Goal: Task Accomplishment & Management: Manage account settings

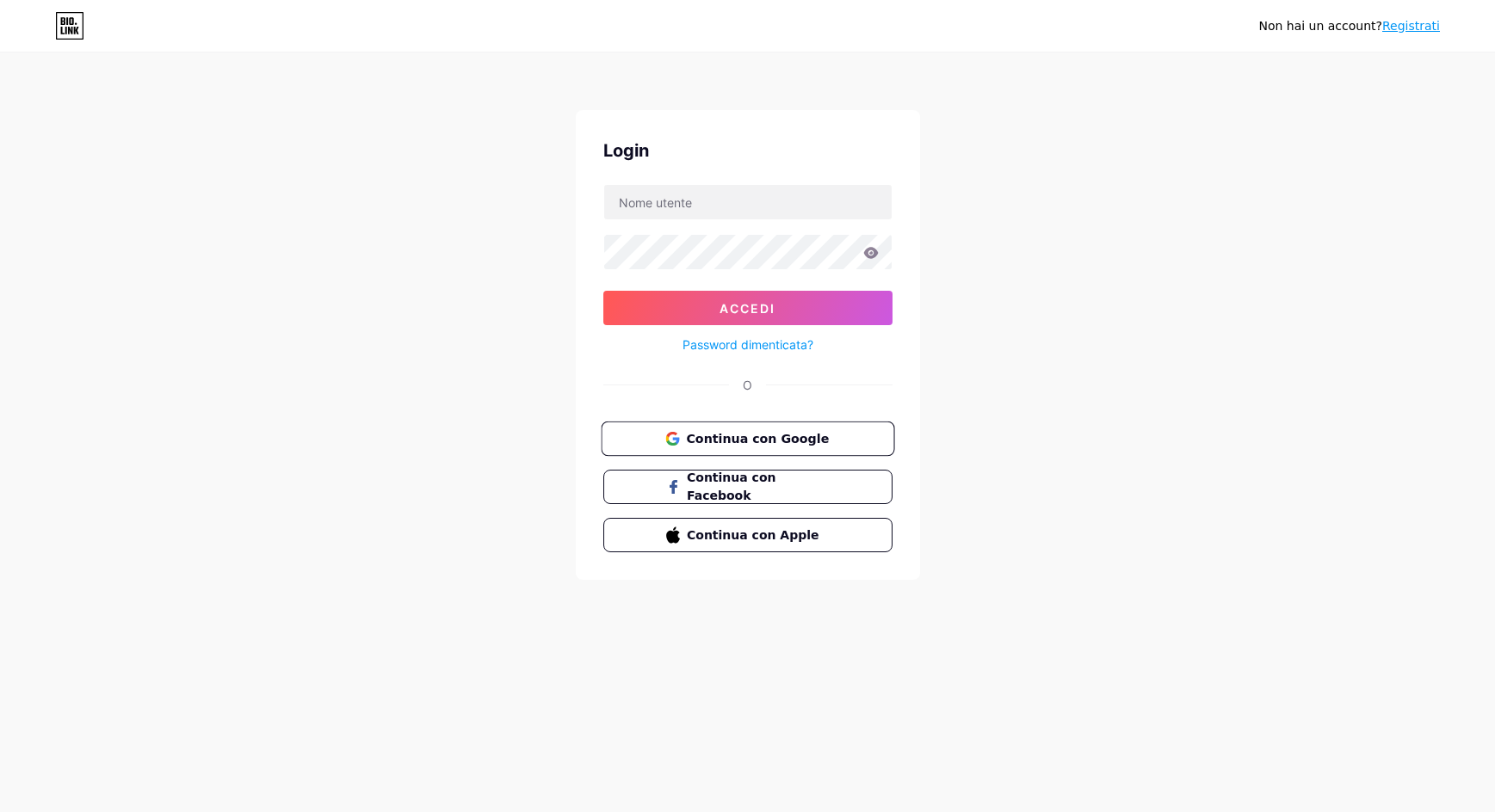
click at [744, 438] on span "Continua con Google" at bounding box center [757, 438] width 144 height 19
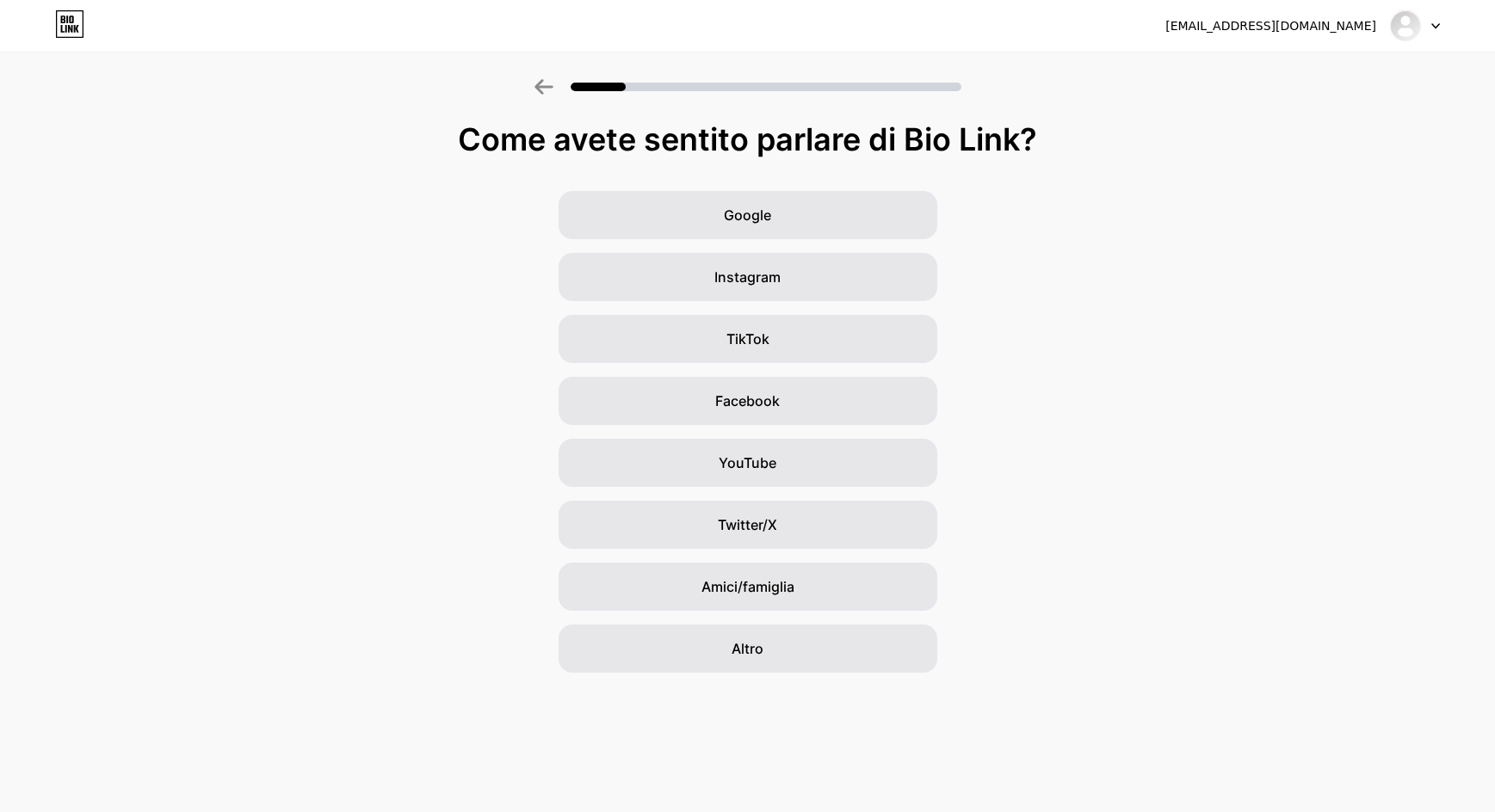
click at [75, 26] on icon at bounding box center [69, 24] width 29 height 27
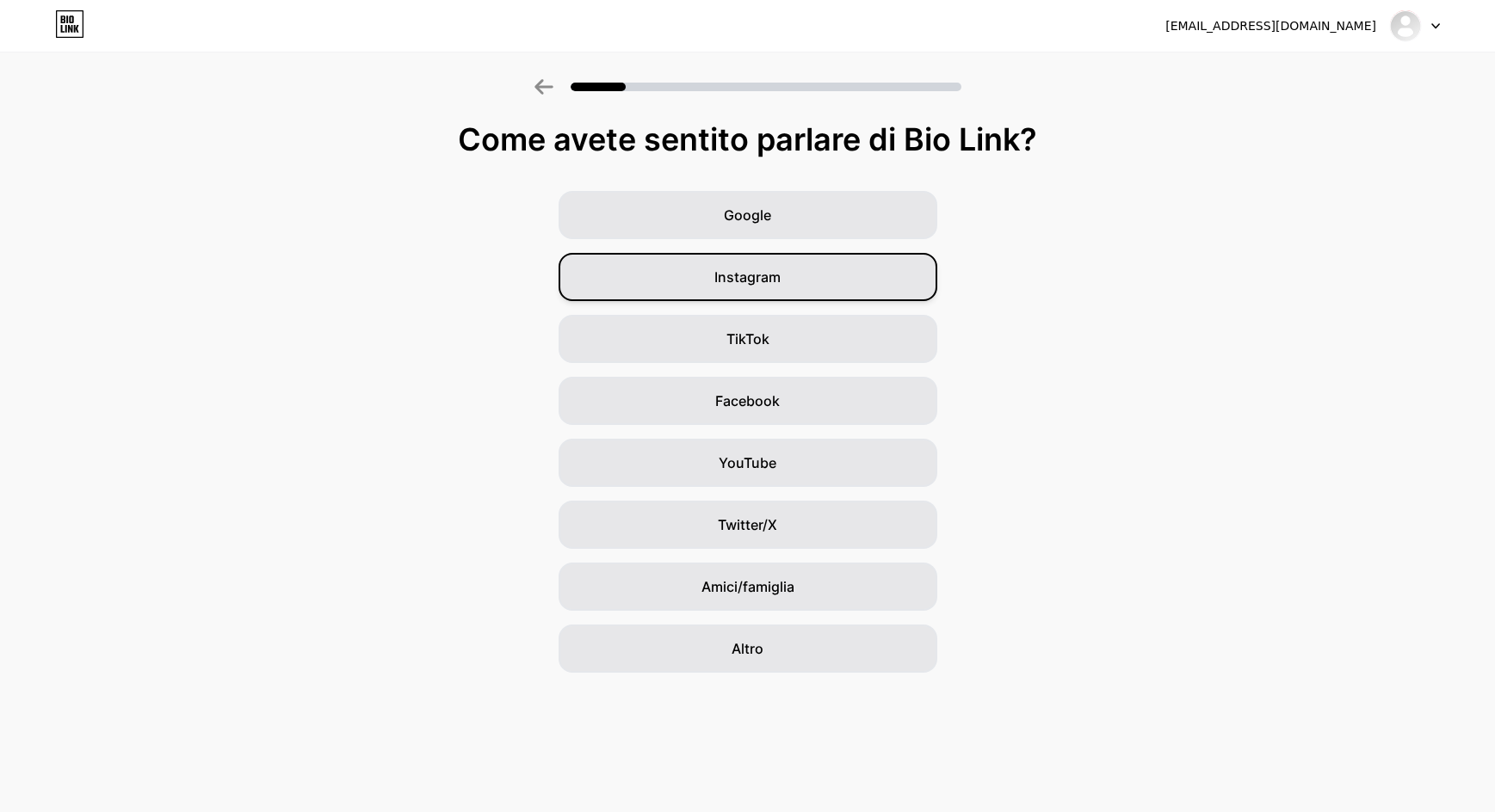
click at [762, 268] on span "Instagram" at bounding box center [747, 276] width 66 height 20
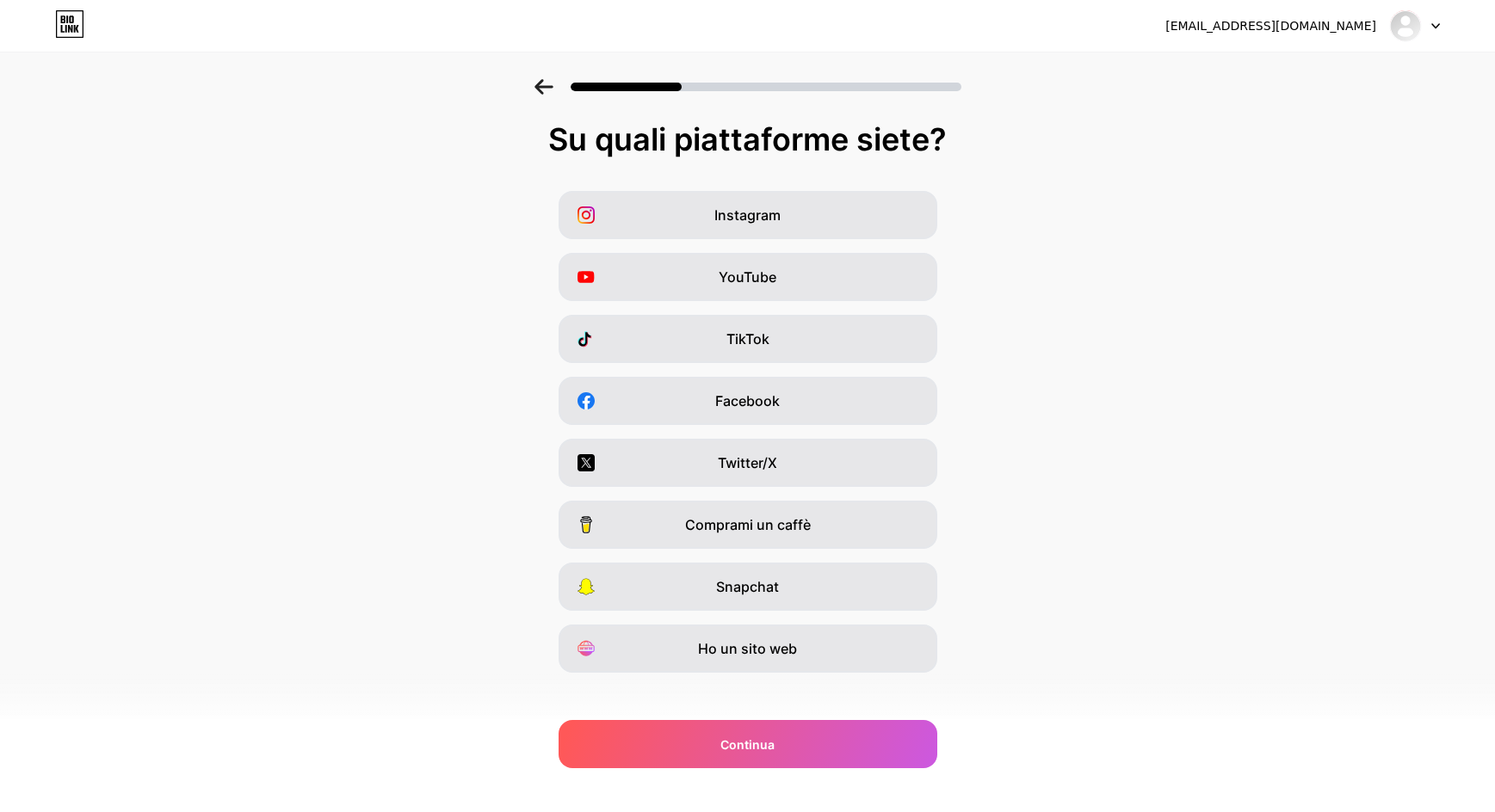
scroll to position [16, 0]
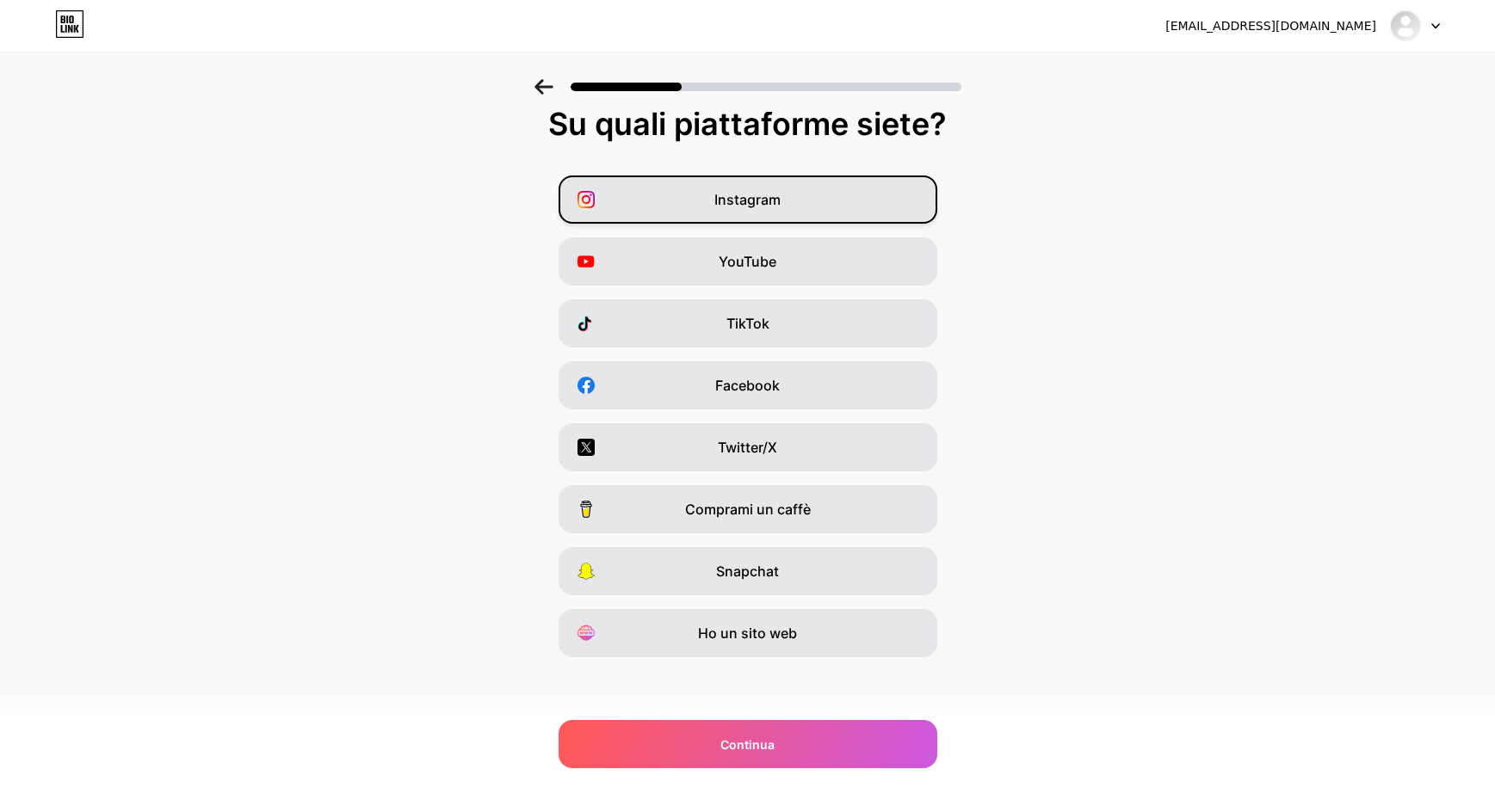
click at [750, 194] on span "Instagram" at bounding box center [747, 199] width 66 height 20
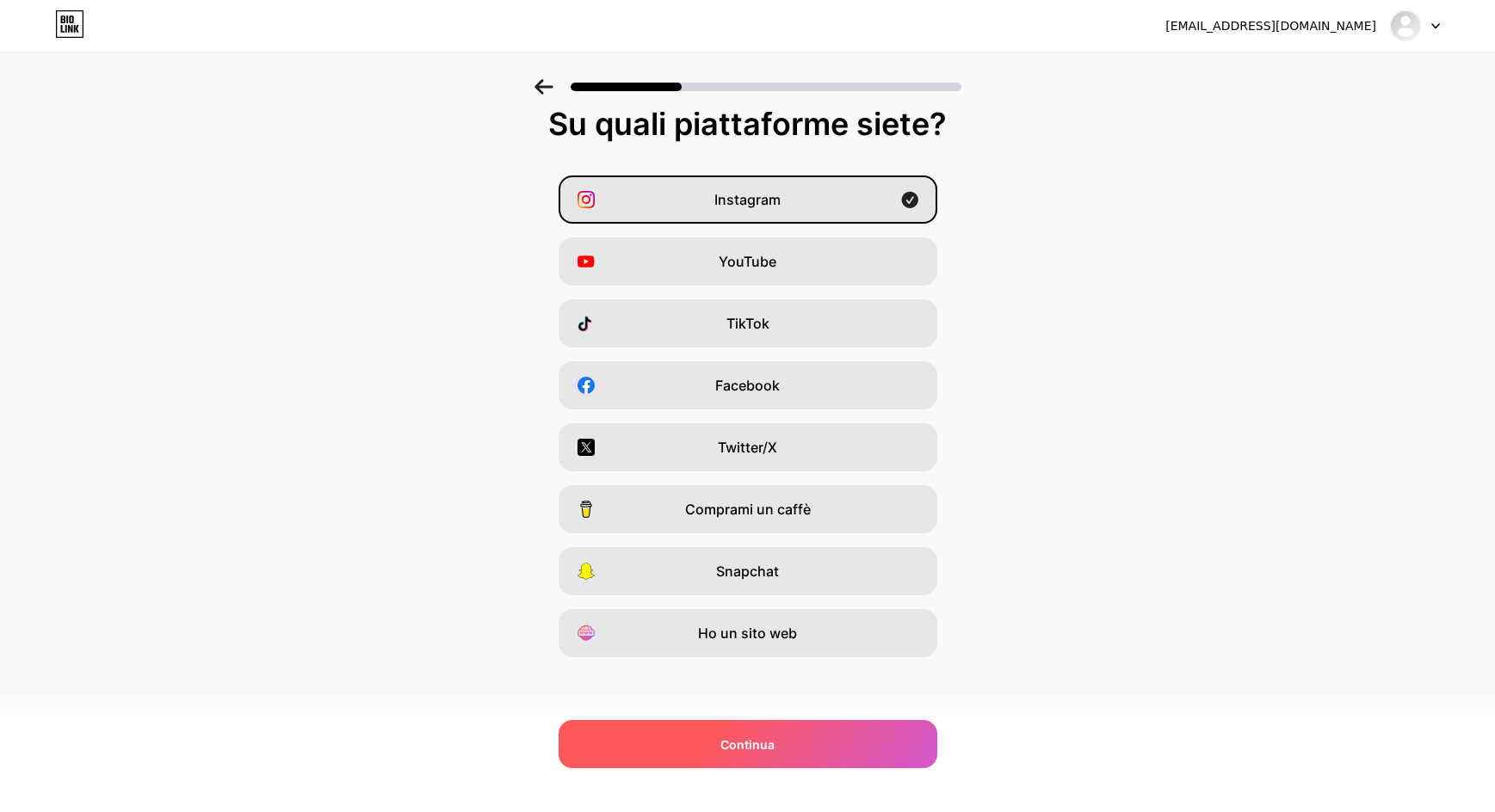
click at [738, 749] on span "Continua" at bounding box center [748, 744] width 55 height 19
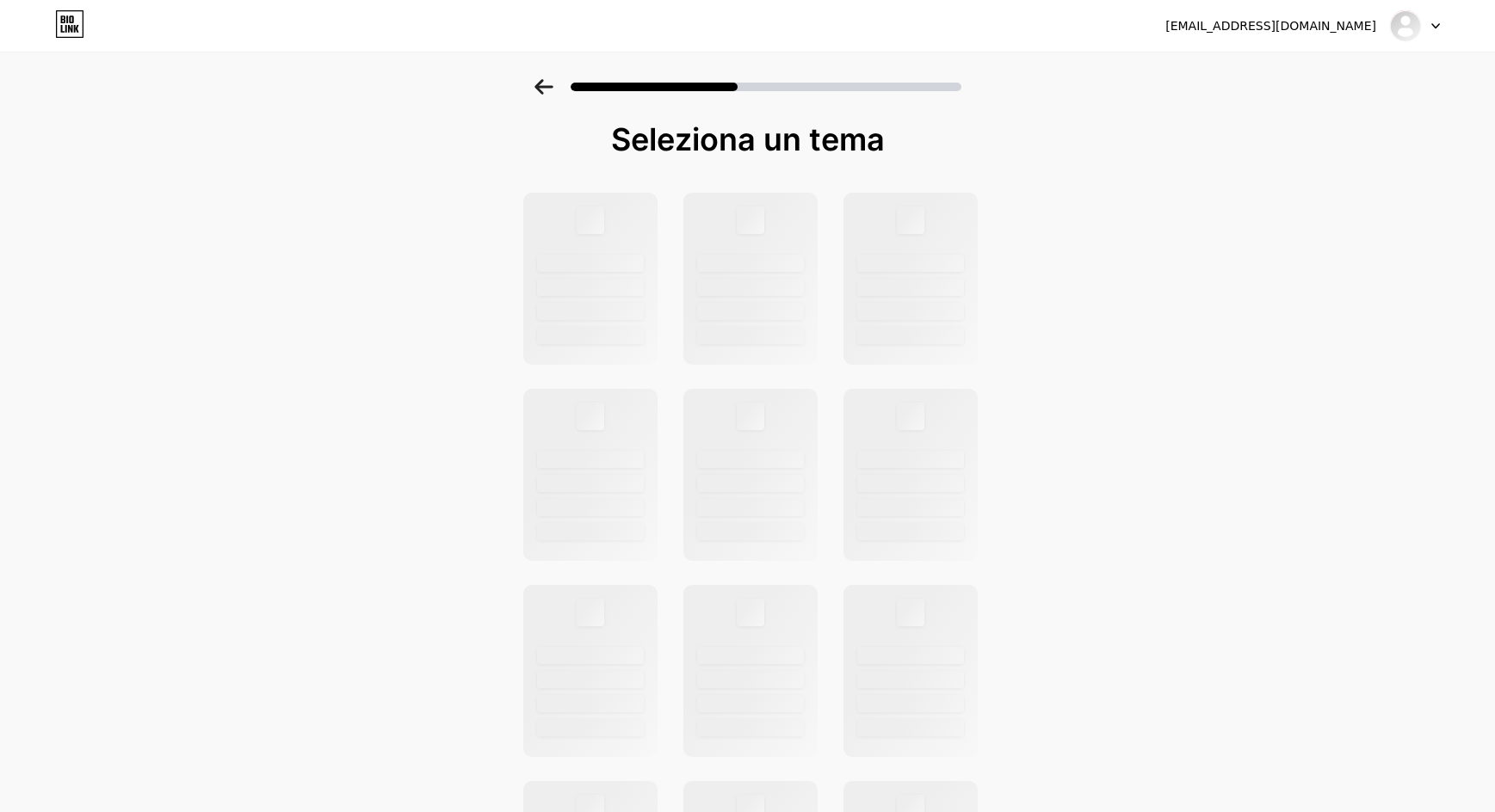
scroll to position [88, 0]
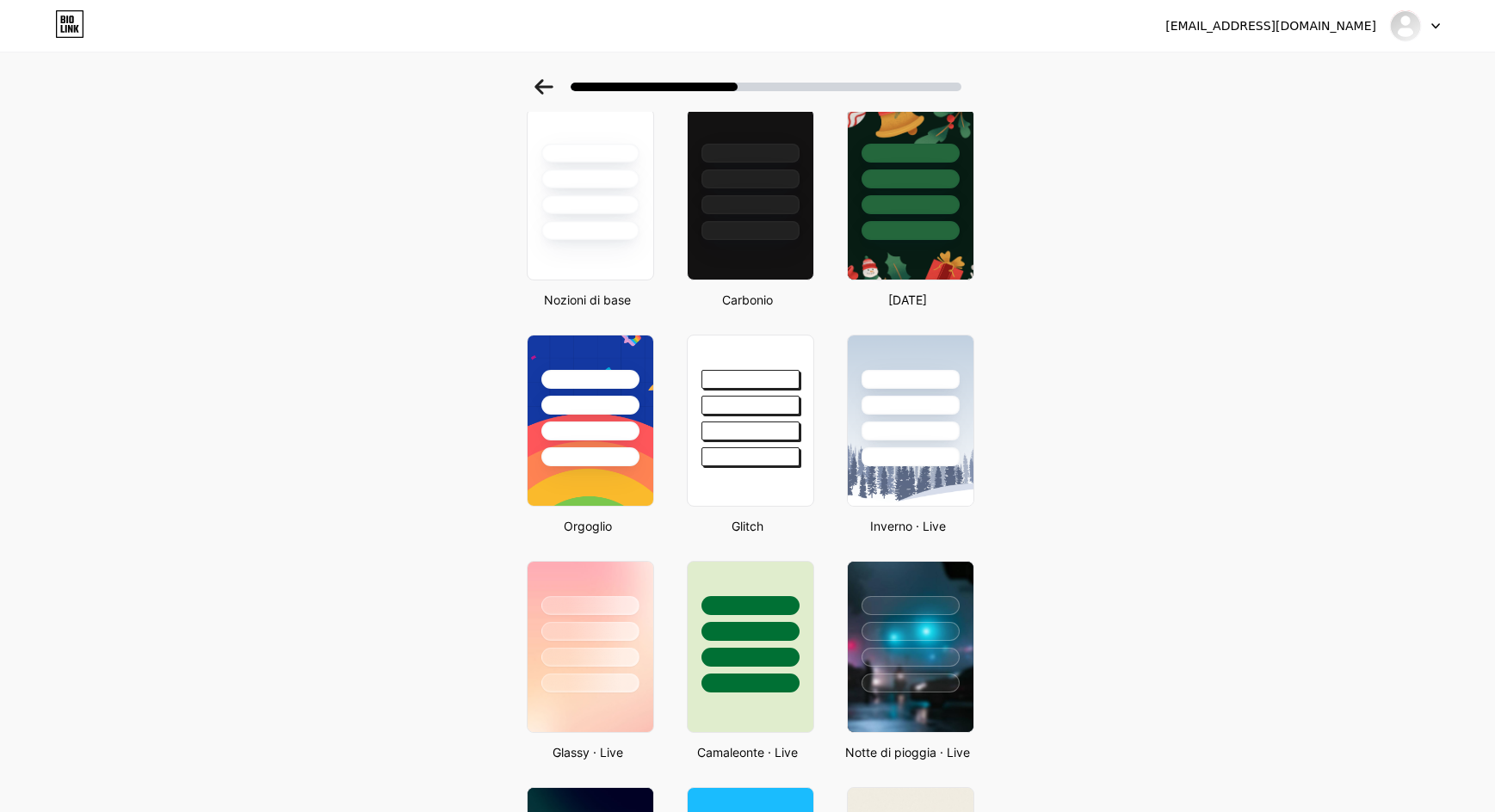
click at [1429, 17] on div at bounding box center [1414, 26] width 50 height 31
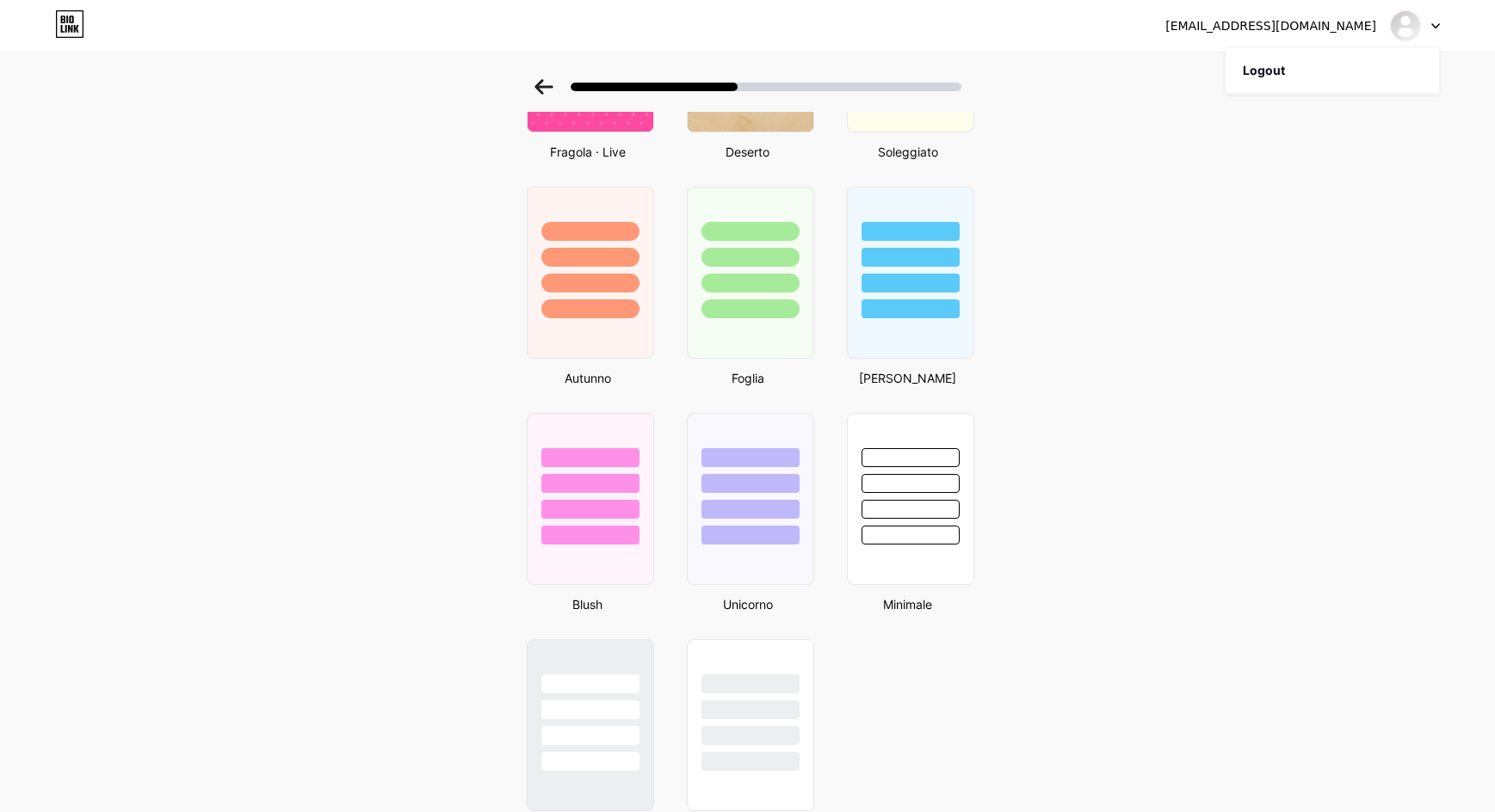
scroll to position [1237, 0]
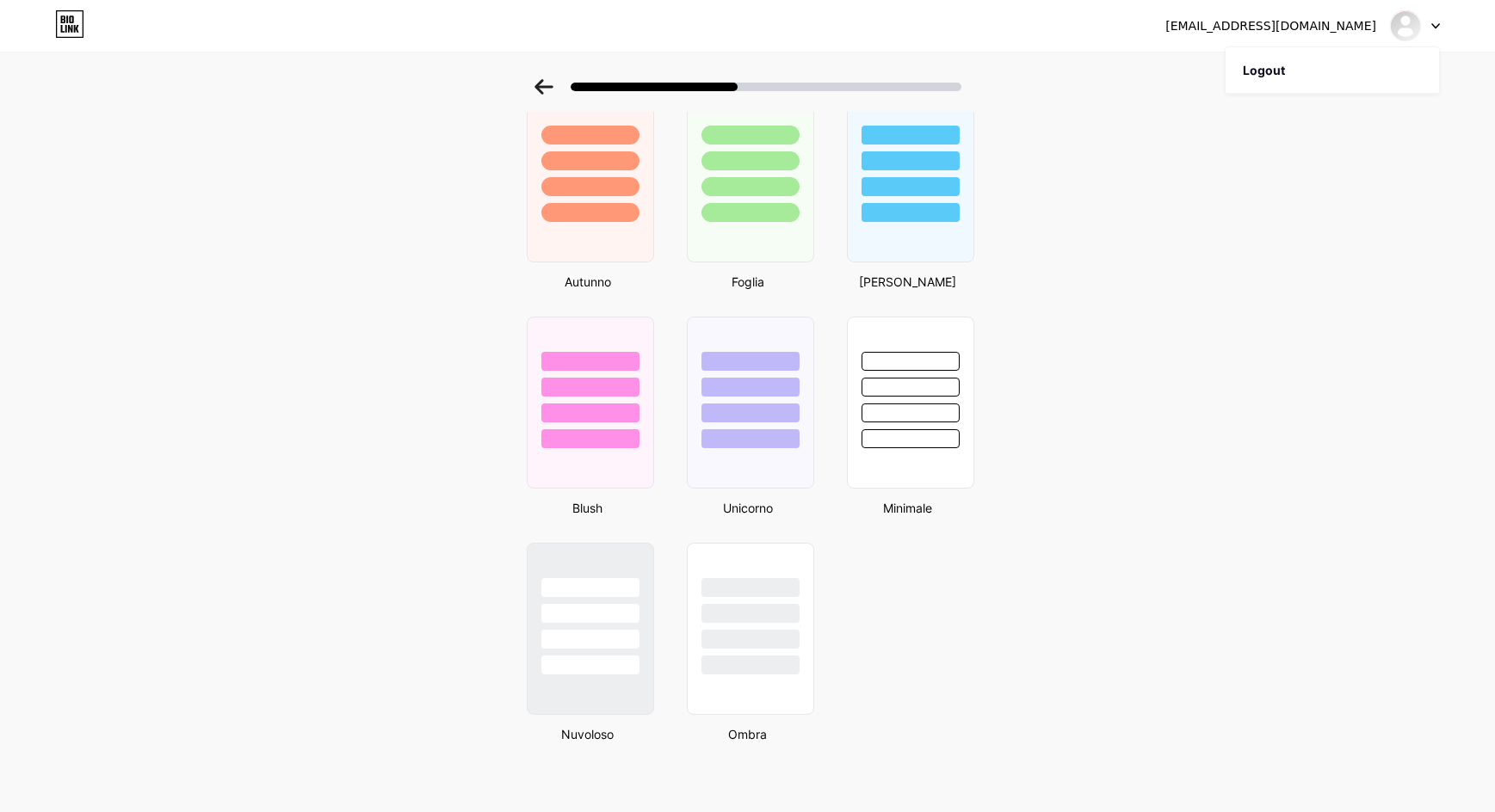
click at [1429, 23] on div at bounding box center [1414, 26] width 50 height 31
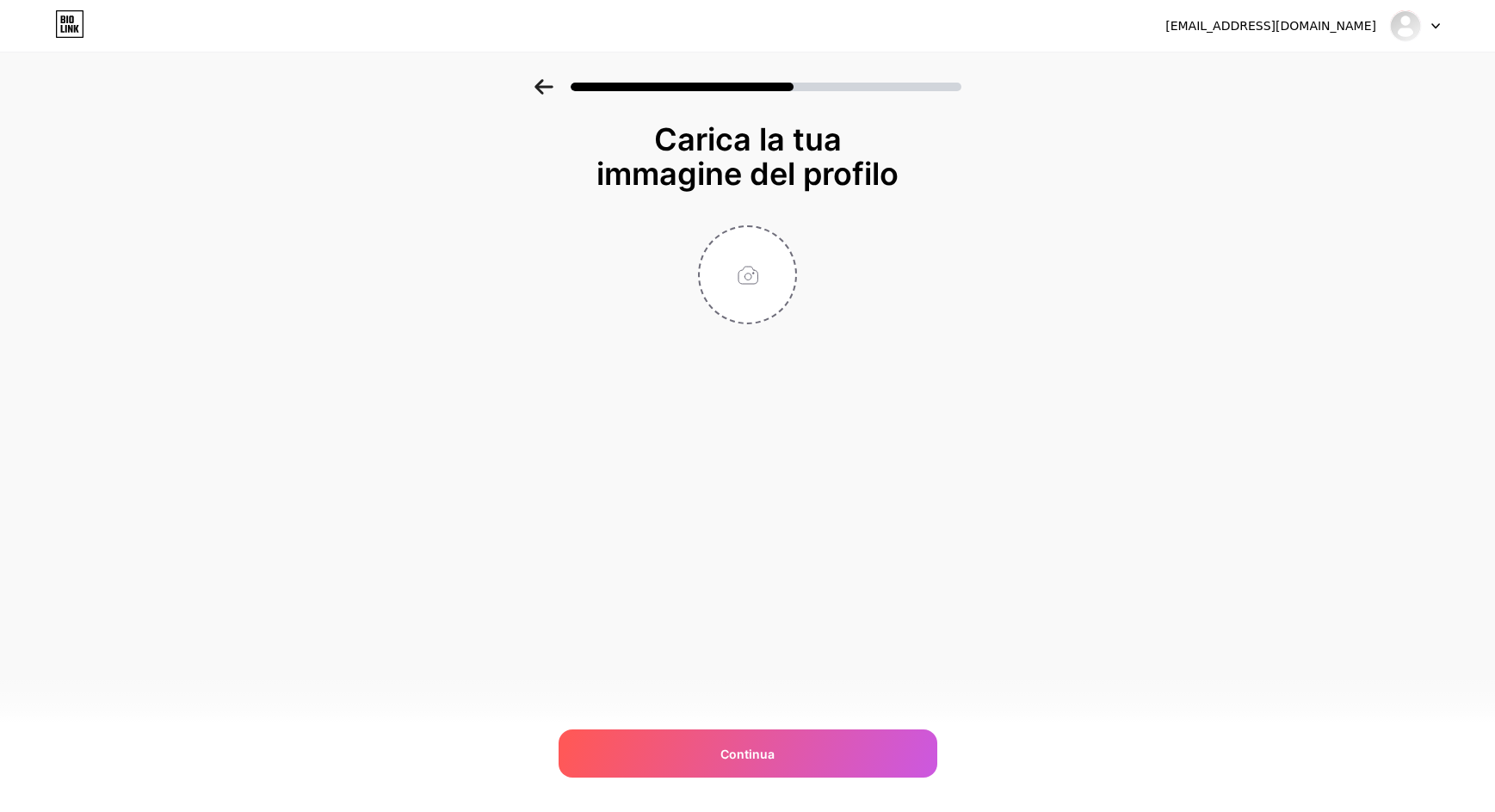
click at [1428, 19] on div at bounding box center [1414, 26] width 50 height 31
click at [1264, 61] on li "Logout" at bounding box center [1332, 70] width 214 height 47
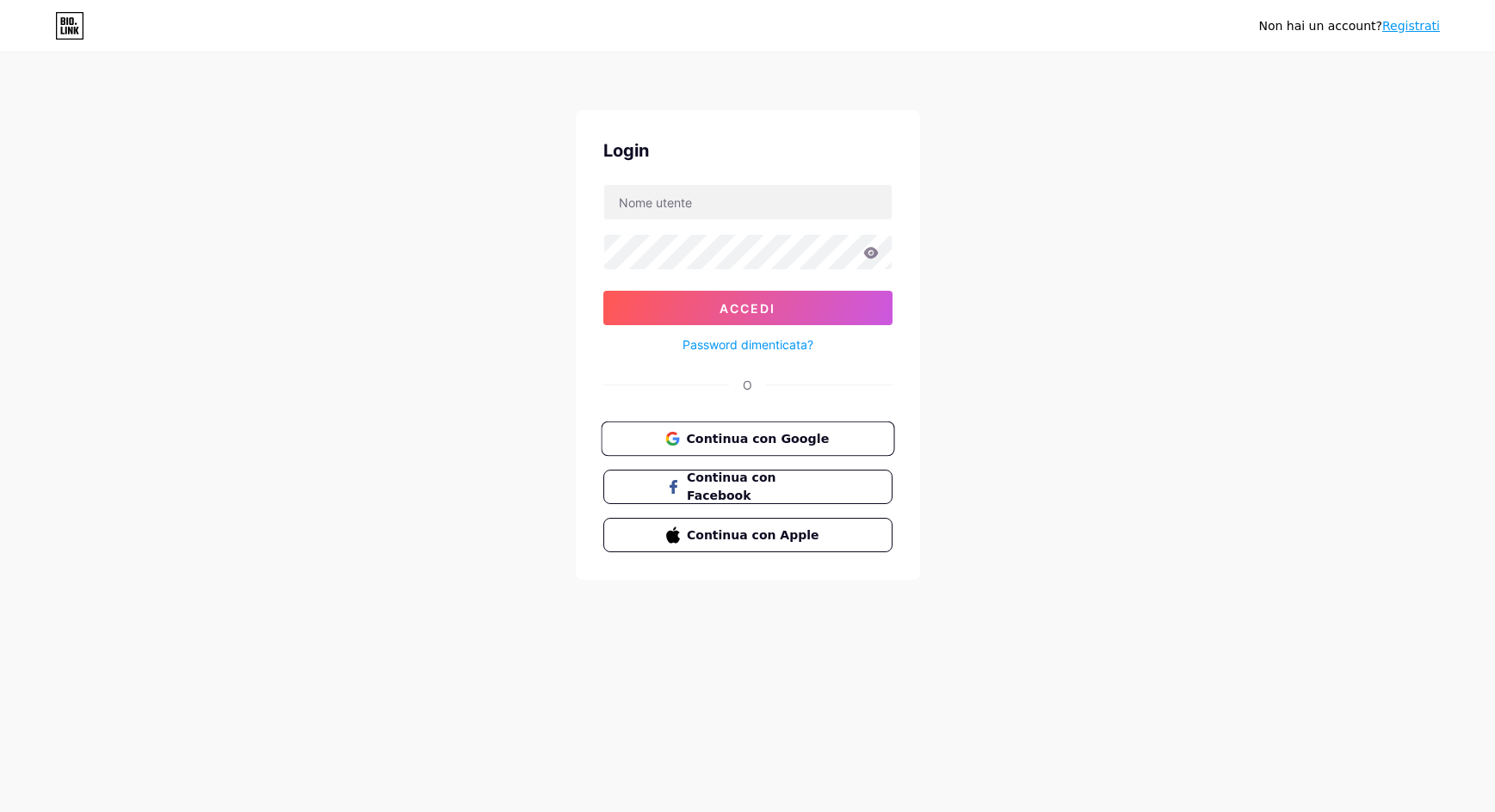
click at [725, 433] on span "Continua con Google" at bounding box center [757, 438] width 144 height 19
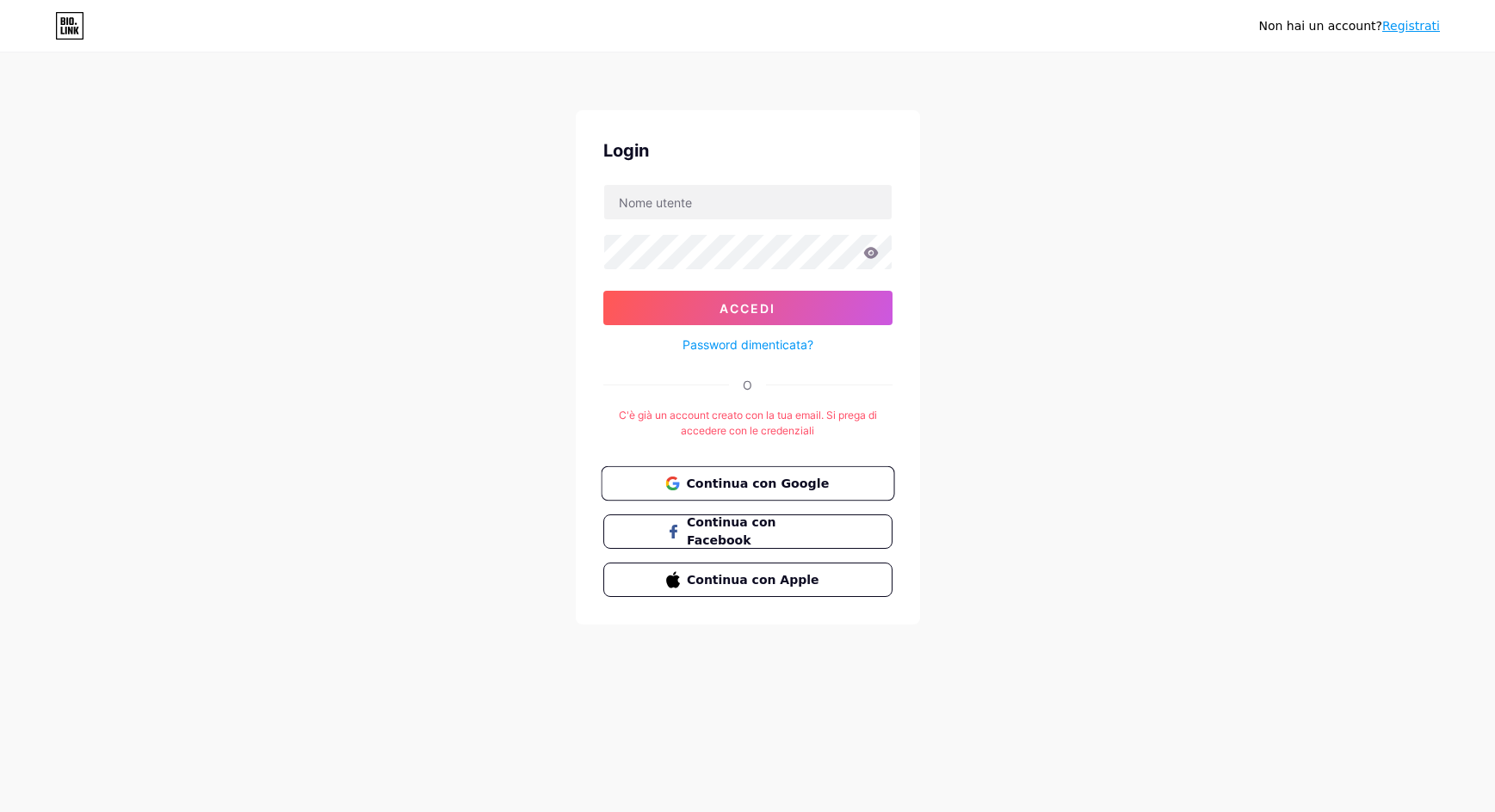
click at [753, 483] on span "Continua con Google" at bounding box center [757, 483] width 144 height 19
click at [802, 523] on span "Continua con Facebook" at bounding box center [757, 532] width 144 height 37
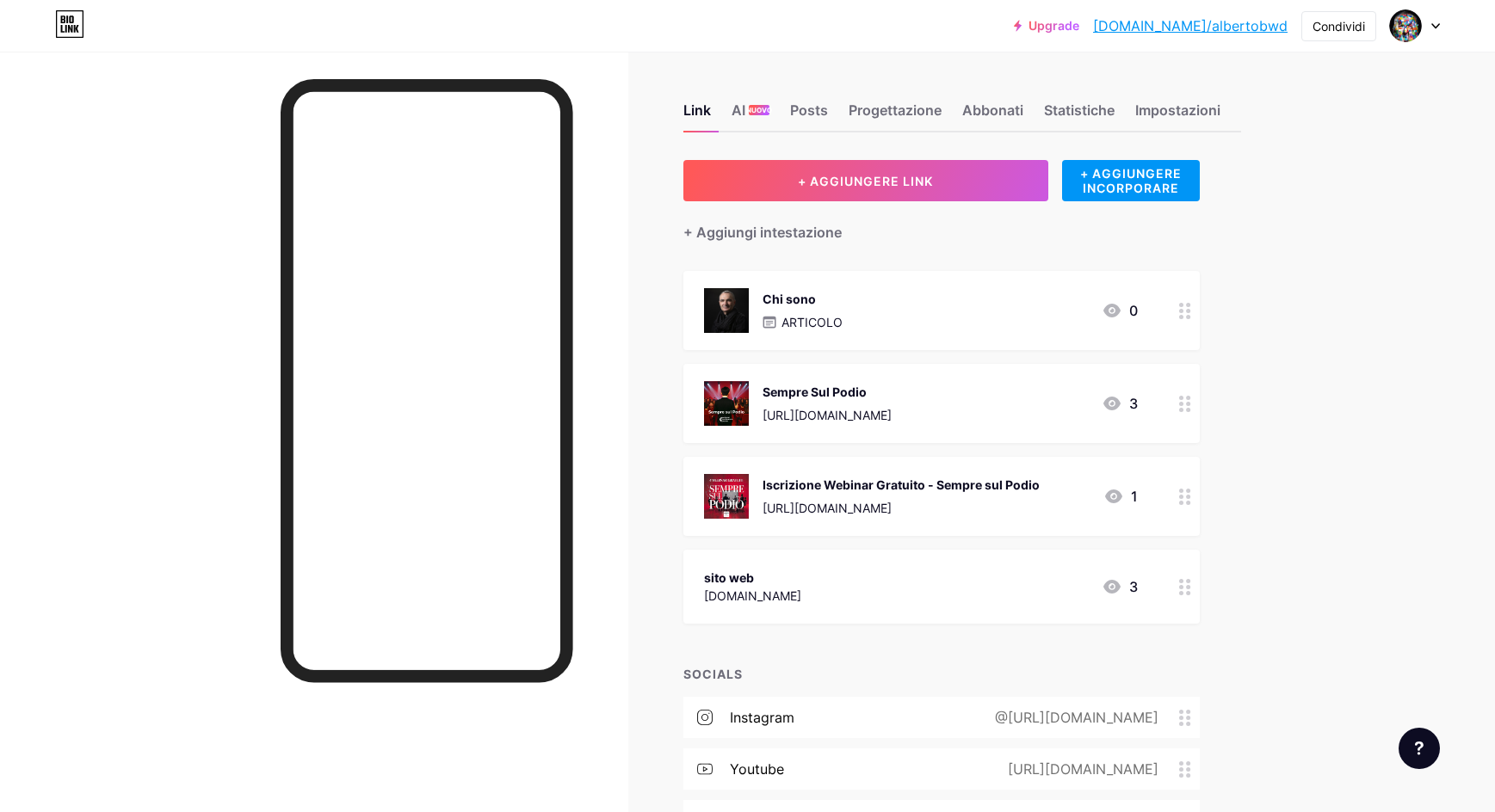
click at [880, 505] on div "[URL][DOMAIN_NAME]" at bounding box center [901, 508] width 277 height 19
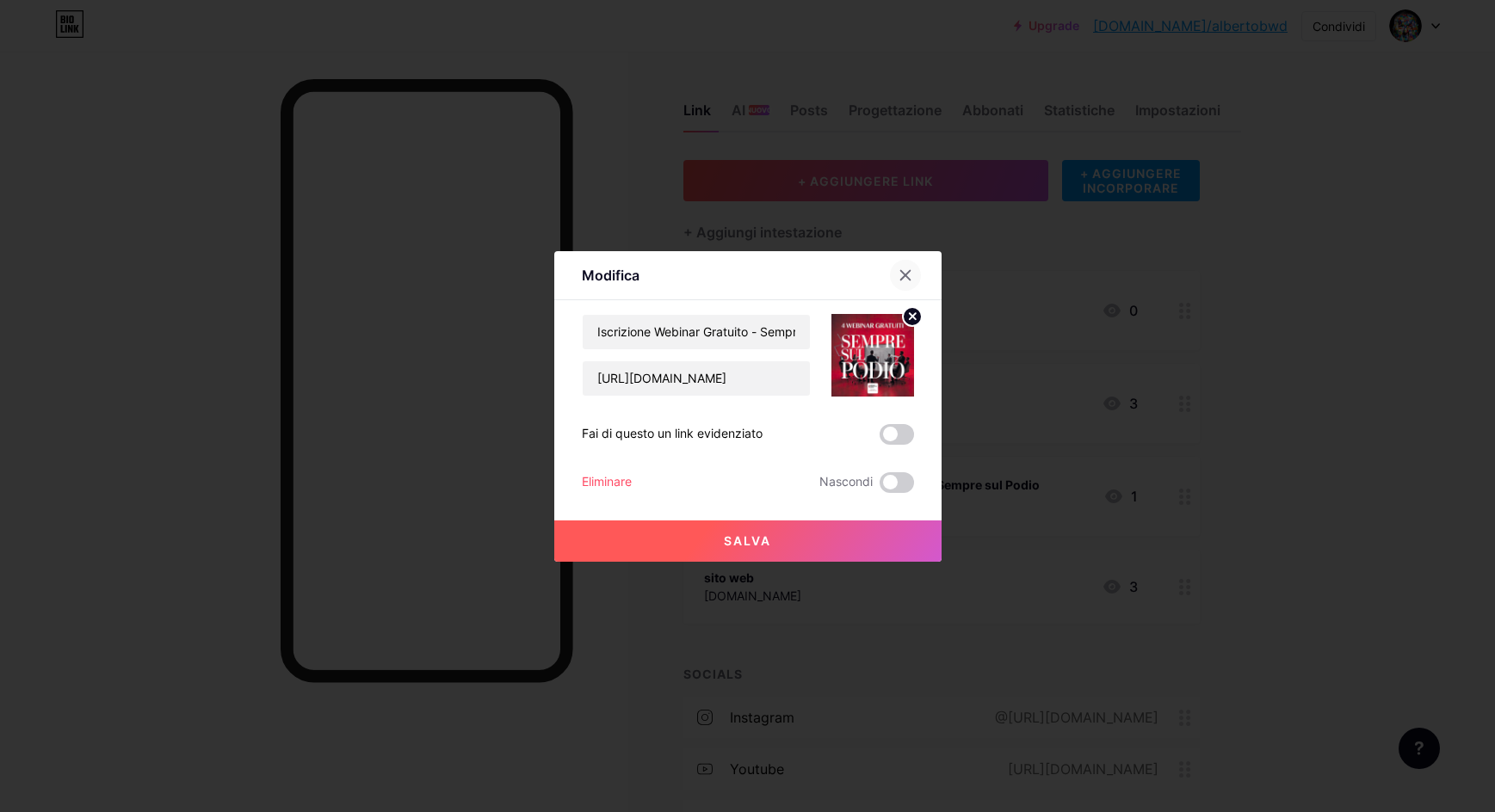
click at [905, 279] on icon at bounding box center [905, 275] width 14 height 14
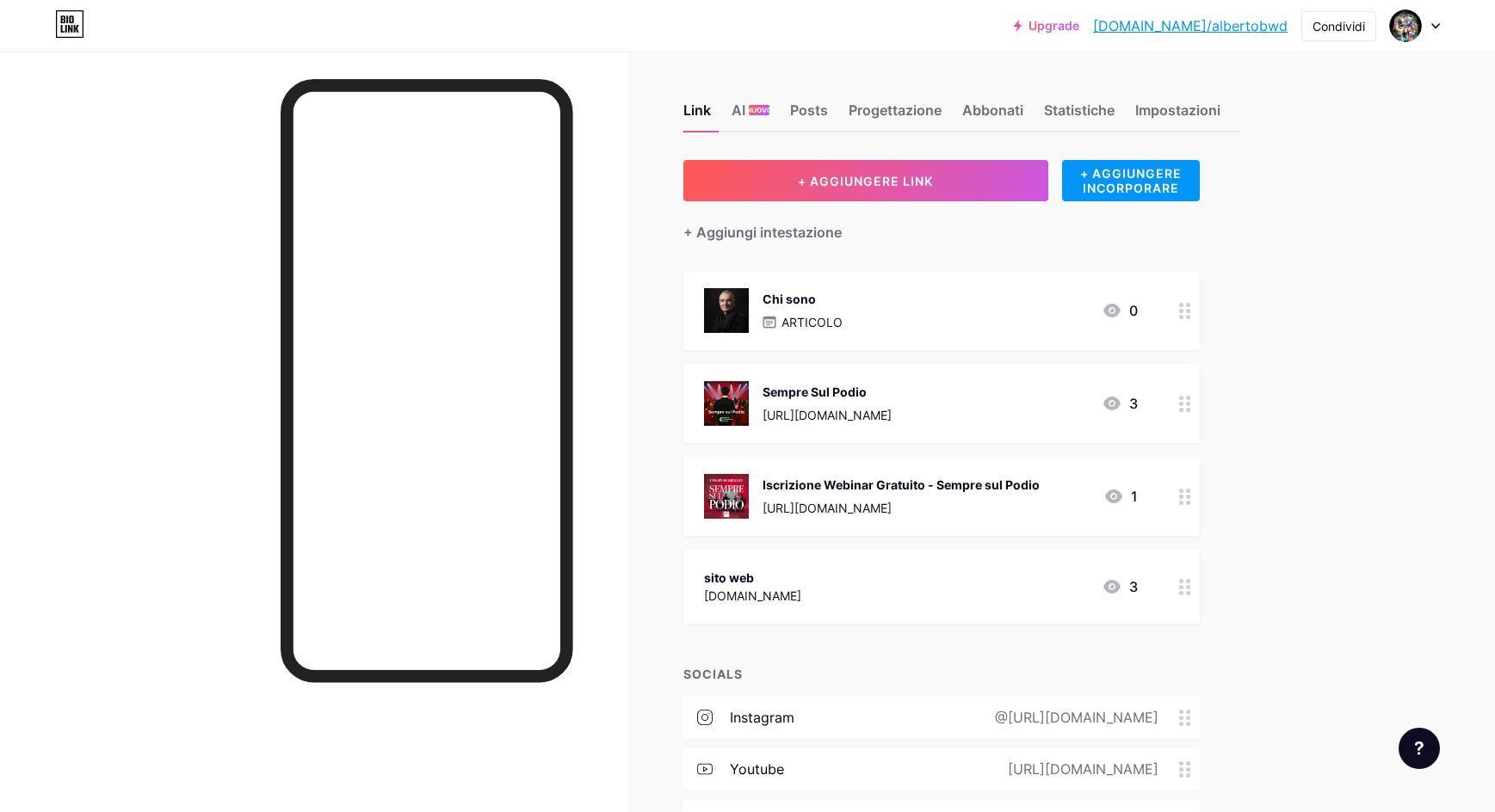
click at [968, 504] on div "[URL][DOMAIN_NAME]" at bounding box center [901, 508] width 277 height 19
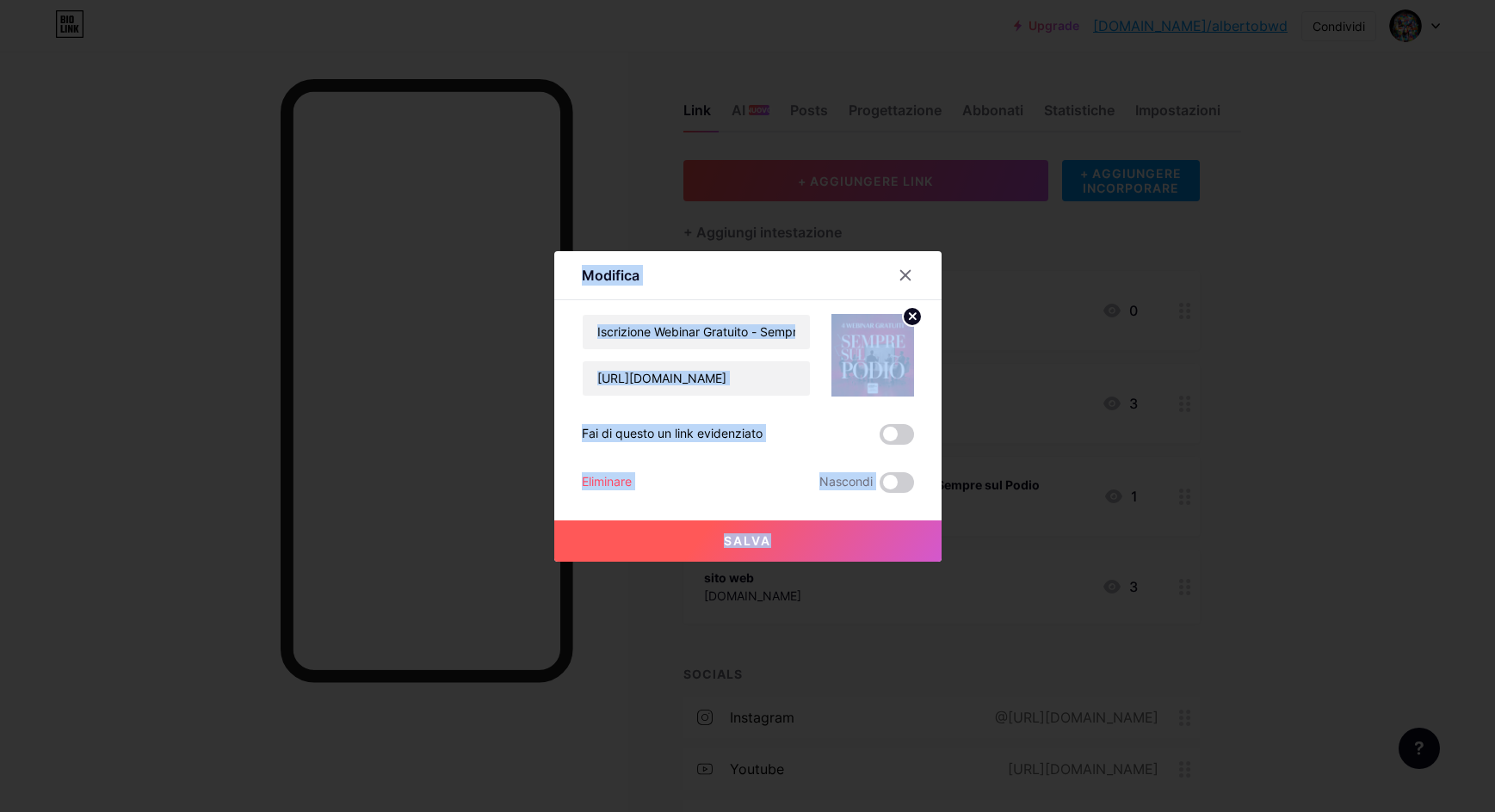
click at [968, 504] on div at bounding box center [747, 406] width 1495 height 812
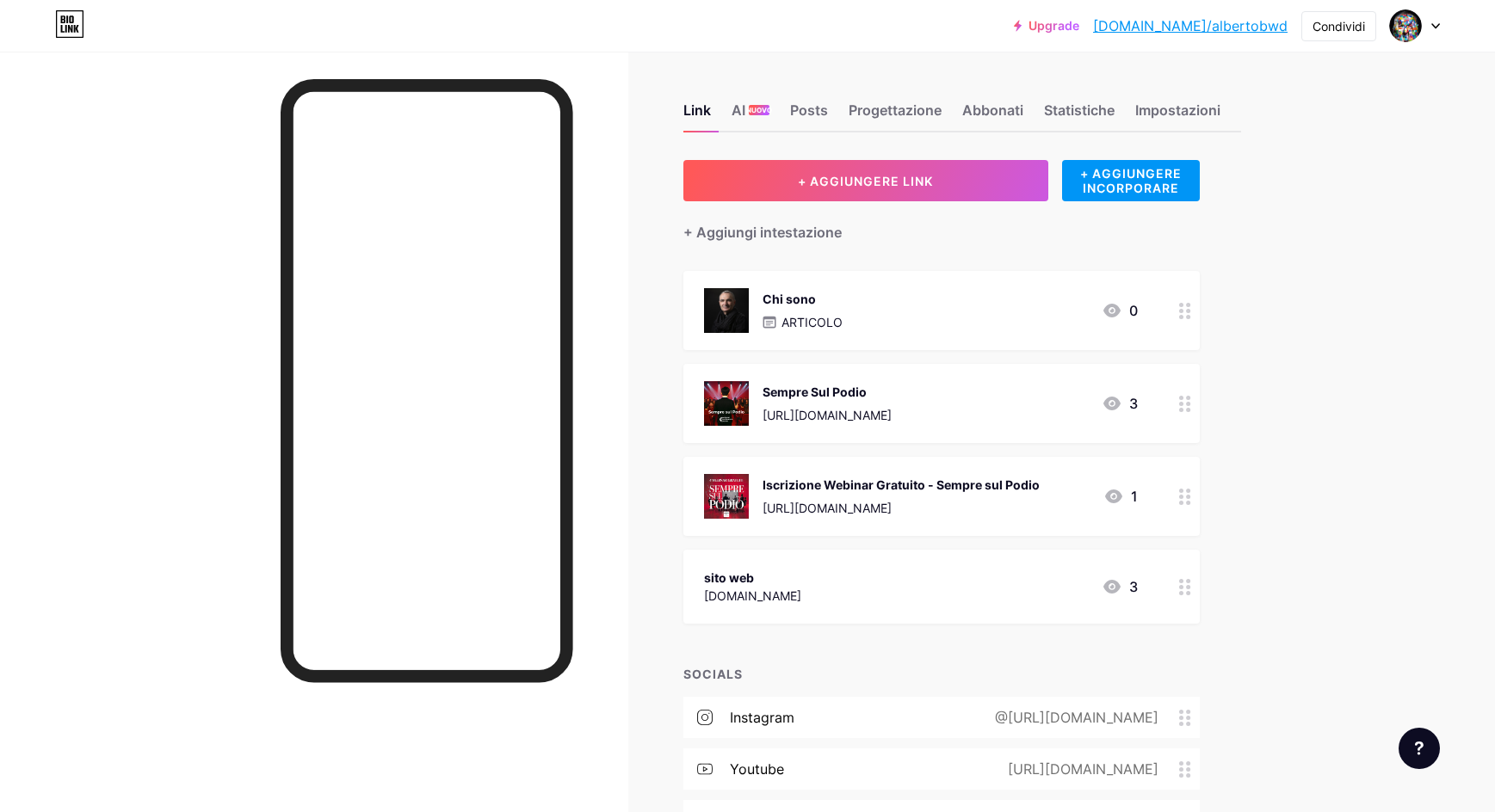
click at [869, 501] on div "[URL][DOMAIN_NAME]" at bounding box center [901, 508] width 277 height 19
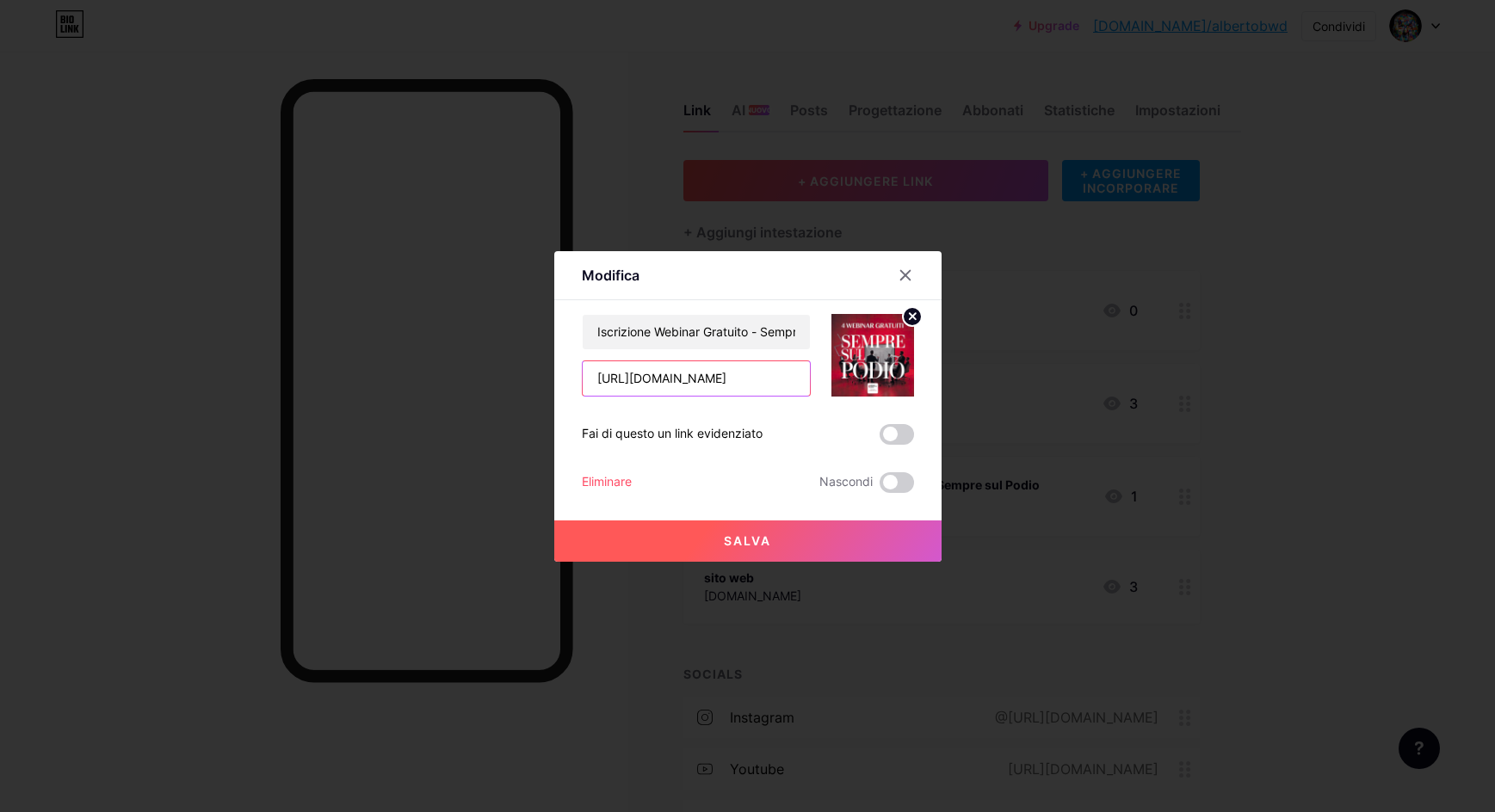
click at [699, 379] on input "https://rebrand.ly/WebinarSempresulPodio" at bounding box center [696, 378] width 228 height 34
click at [698, 378] on input "https://rebrand.ly/WebinarSempresulPodio" at bounding box center [696, 378] width 228 height 34
click at [909, 277] on icon at bounding box center [905, 275] width 14 height 14
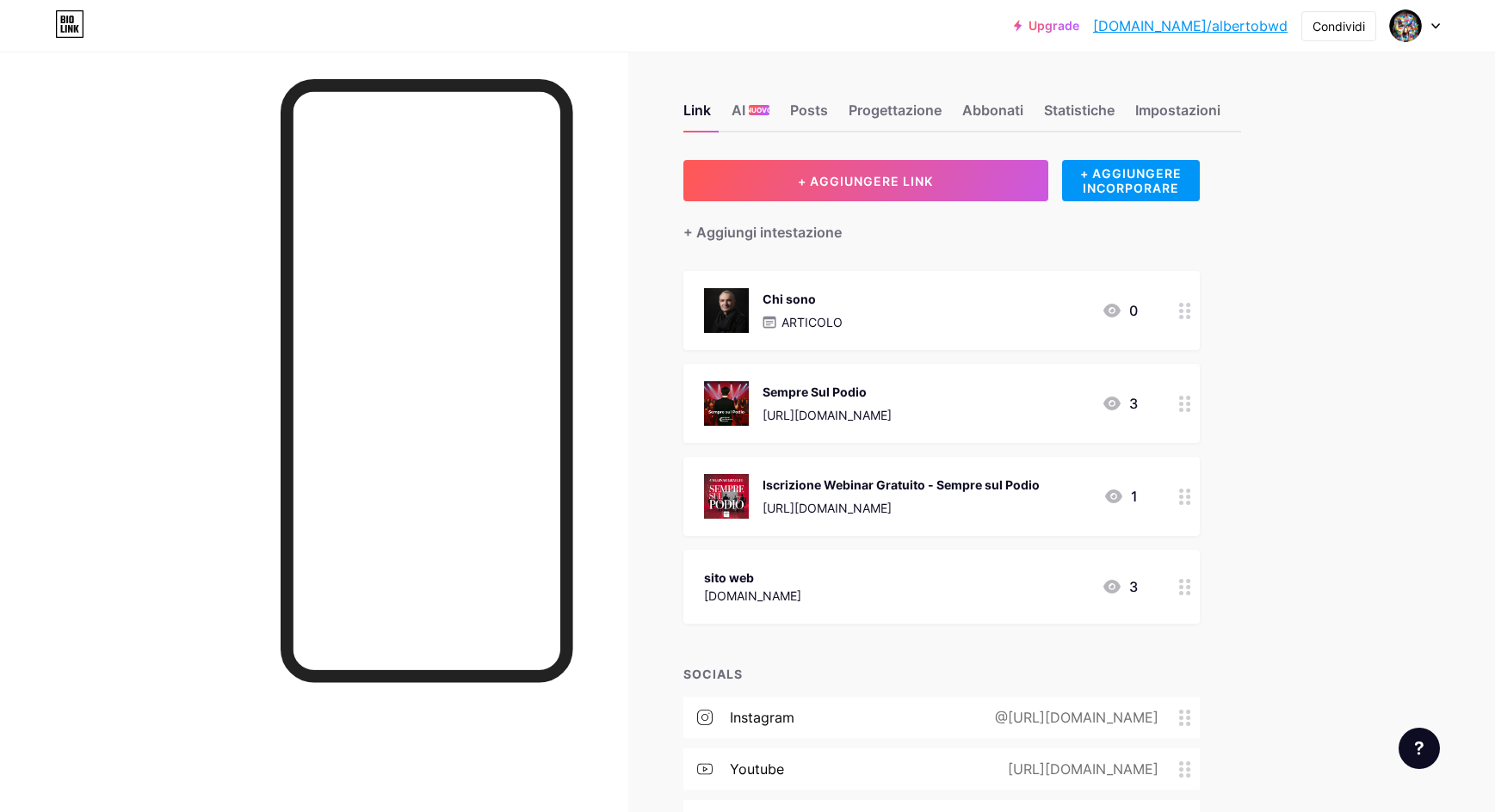
click at [849, 410] on div "https://sempresulpodio.alberboattistelli.com/SEMPRESULPODIO" at bounding box center [827, 415] width 129 height 19
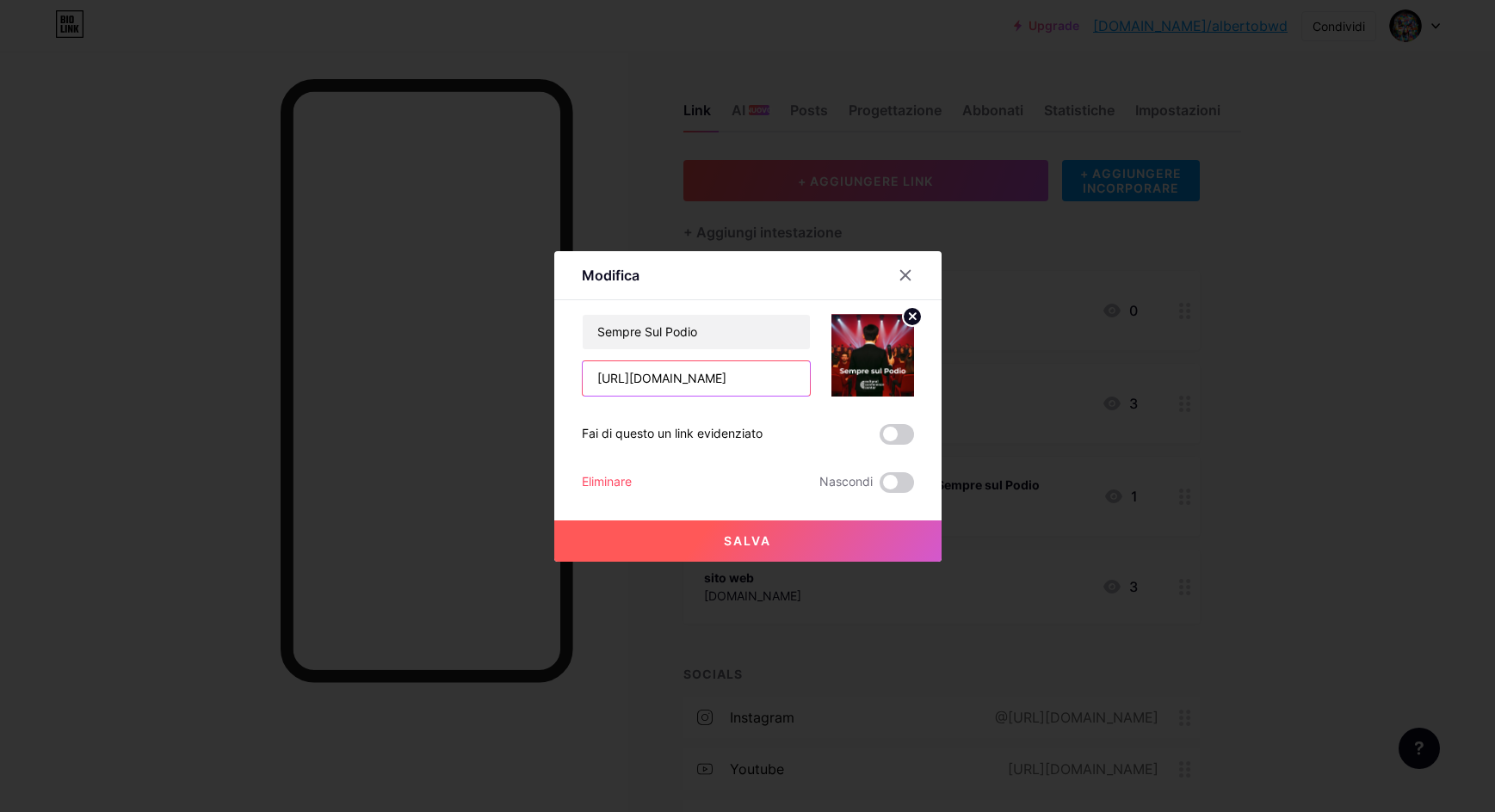
click at [677, 377] on input "https://sempresulpodio.albertobattistelli.com/SEMPRESULPODIO" at bounding box center [696, 378] width 228 height 34
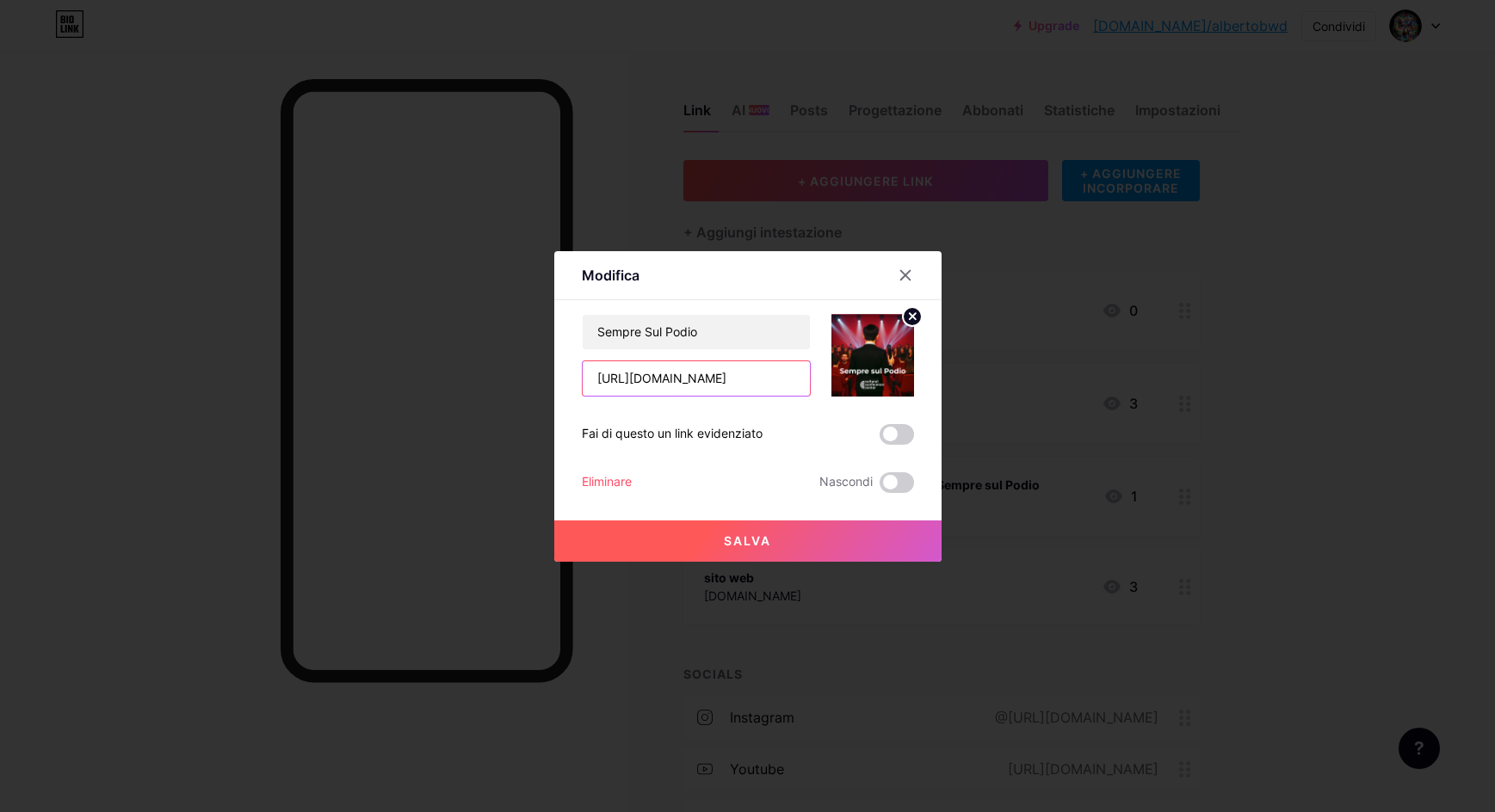
click at [677, 377] on input "https://sempresulpodio.albertobattistelli.com/SEMPRESULPODIO" at bounding box center [696, 378] width 228 height 34
click at [909, 275] on icon at bounding box center [905, 275] width 14 height 14
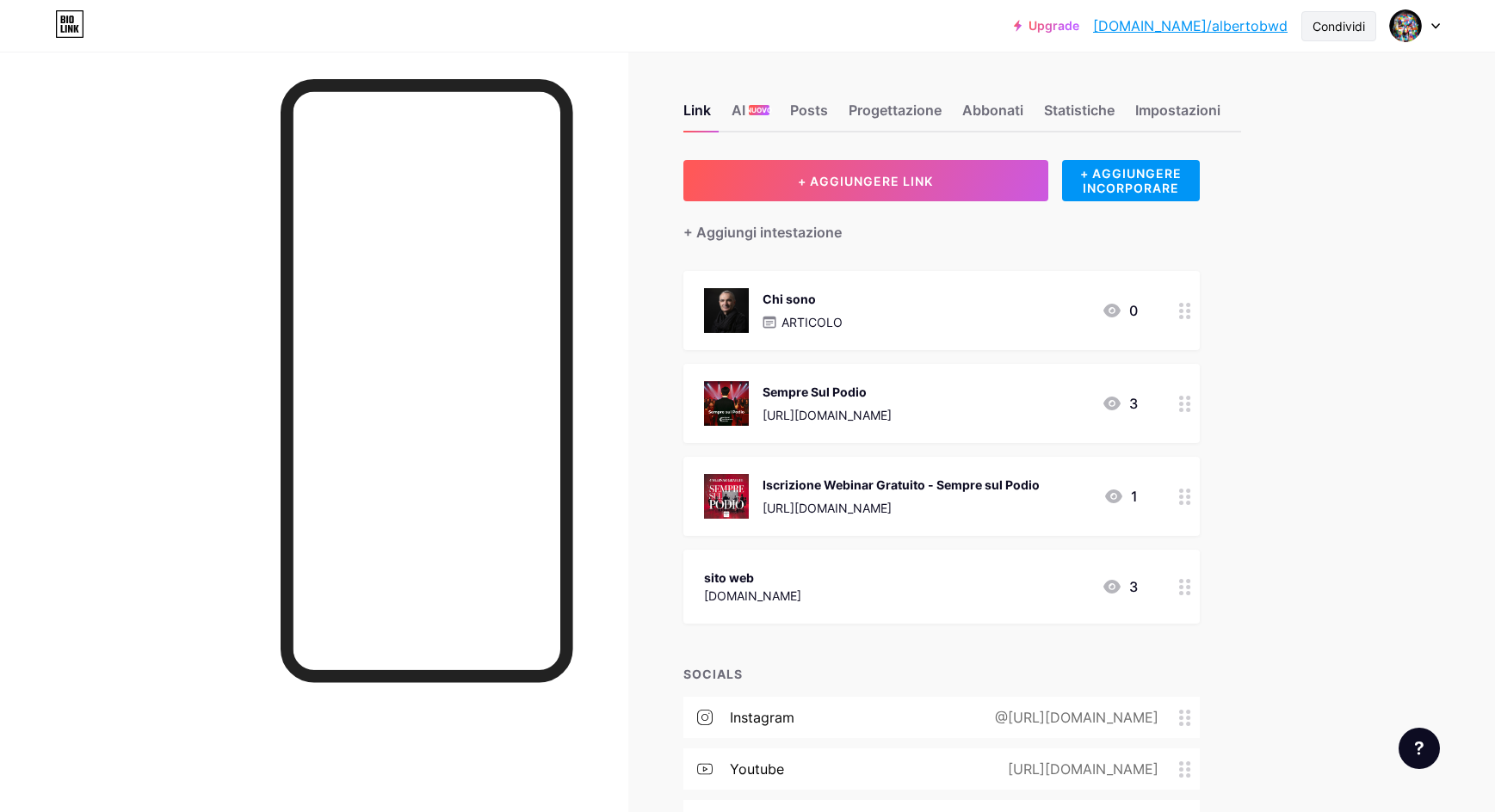
click at [1336, 26] on div "Condividi" at bounding box center [1339, 26] width 53 height 19
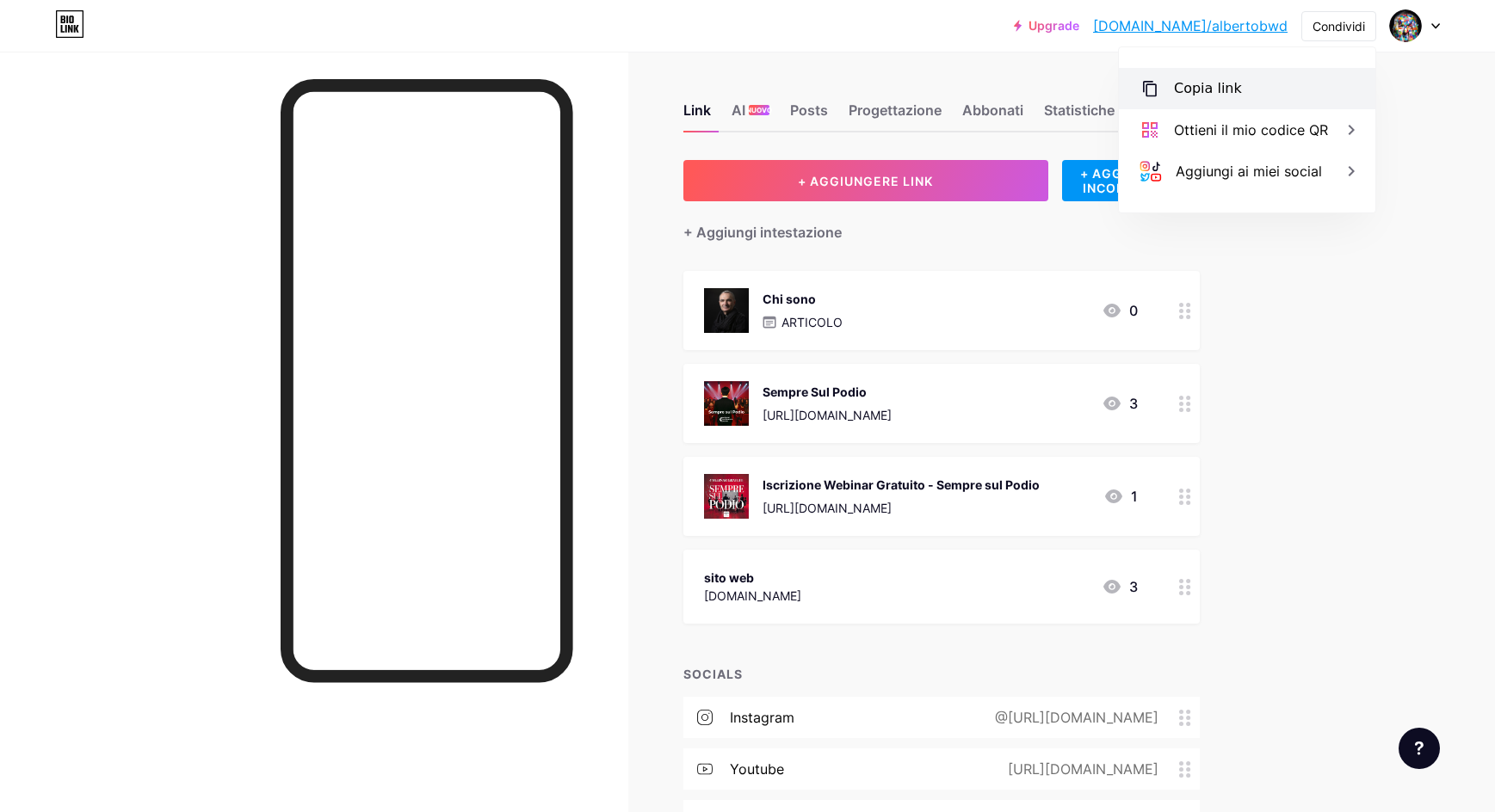
click at [1242, 86] on div "Copia link" at bounding box center [1247, 89] width 257 height 41
click at [951, 68] on div "Link AI NUOVO Posts Progettazione Abbonati Statistiche Impostazioni + AGGIUNGER…" at bounding box center [656, 489] width 1313 height 875
click at [1433, 19] on div at bounding box center [1414, 26] width 50 height 31
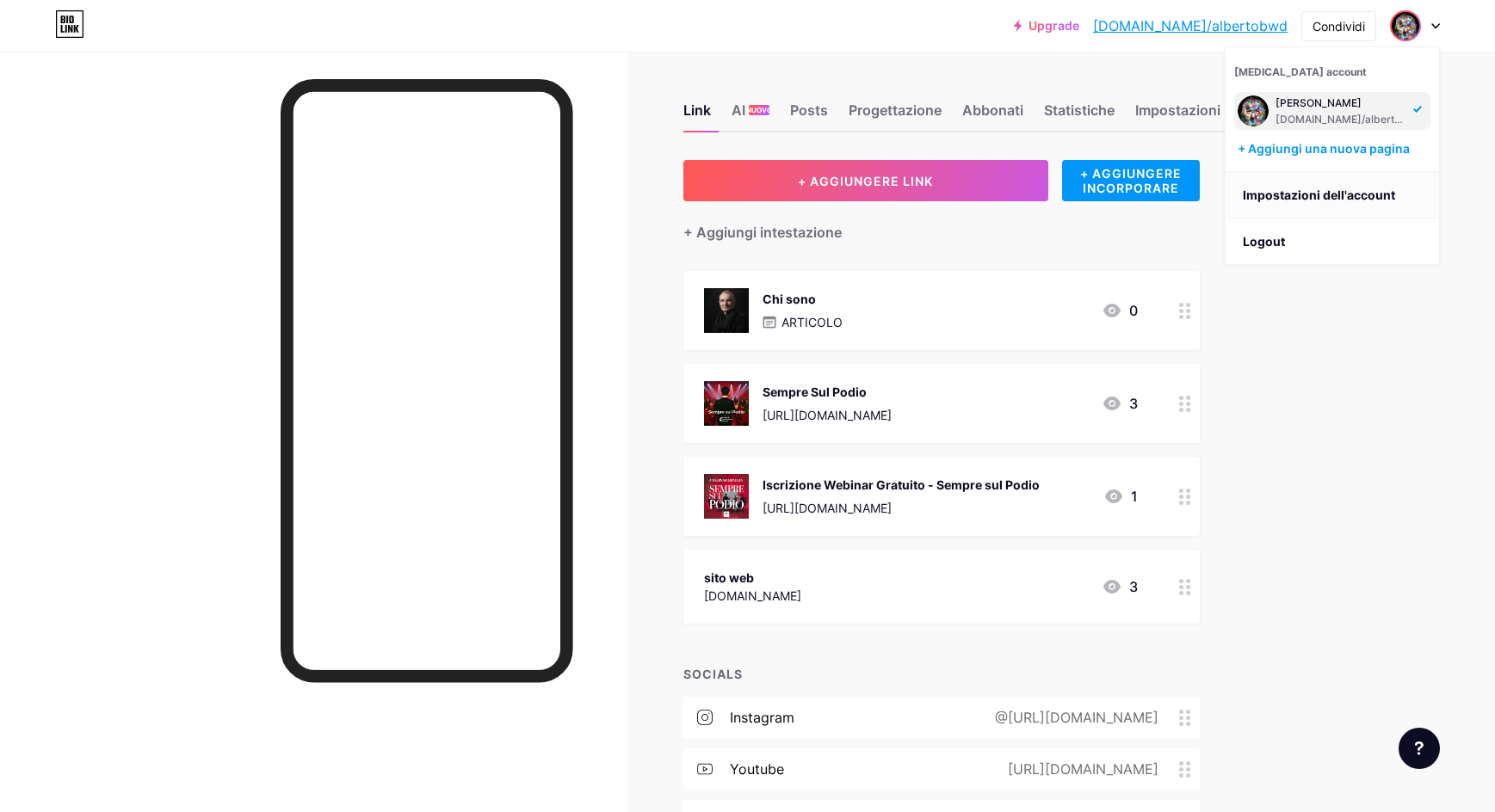
click at [1294, 194] on link "Impostazioni dell'account" at bounding box center [1332, 195] width 214 height 47
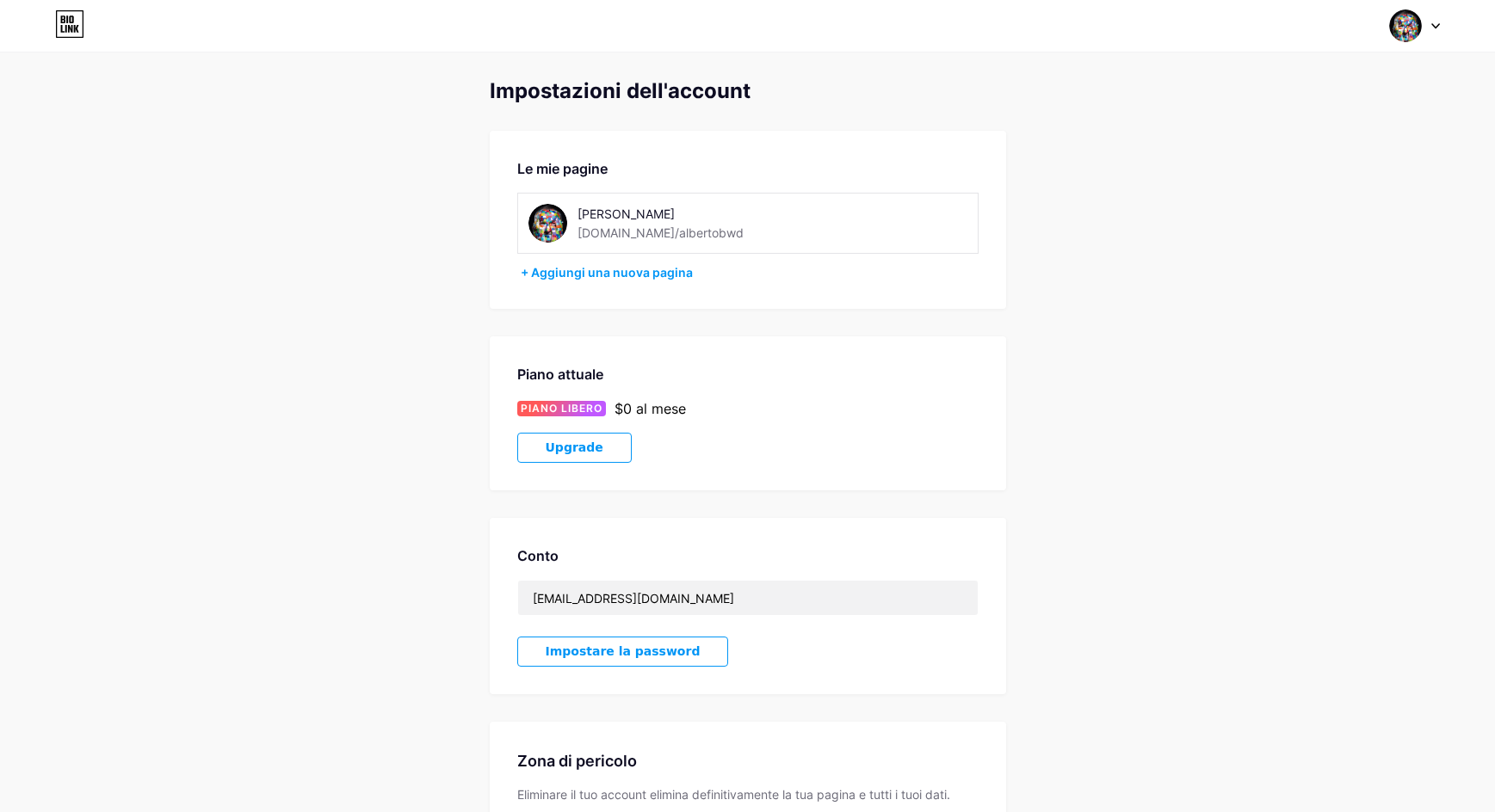
click at [627, 236] on div "bio.link/albertobwd" at bounding box center [660, 232] width 166 height 19
click at [916, 233] on div "Alberto Battistelli bio.link/albertobwd" at bounding box center [748, 223] width 461 height 61
click at [1424, 32] on div at bounding box center [1414, 26] width 50 height 31
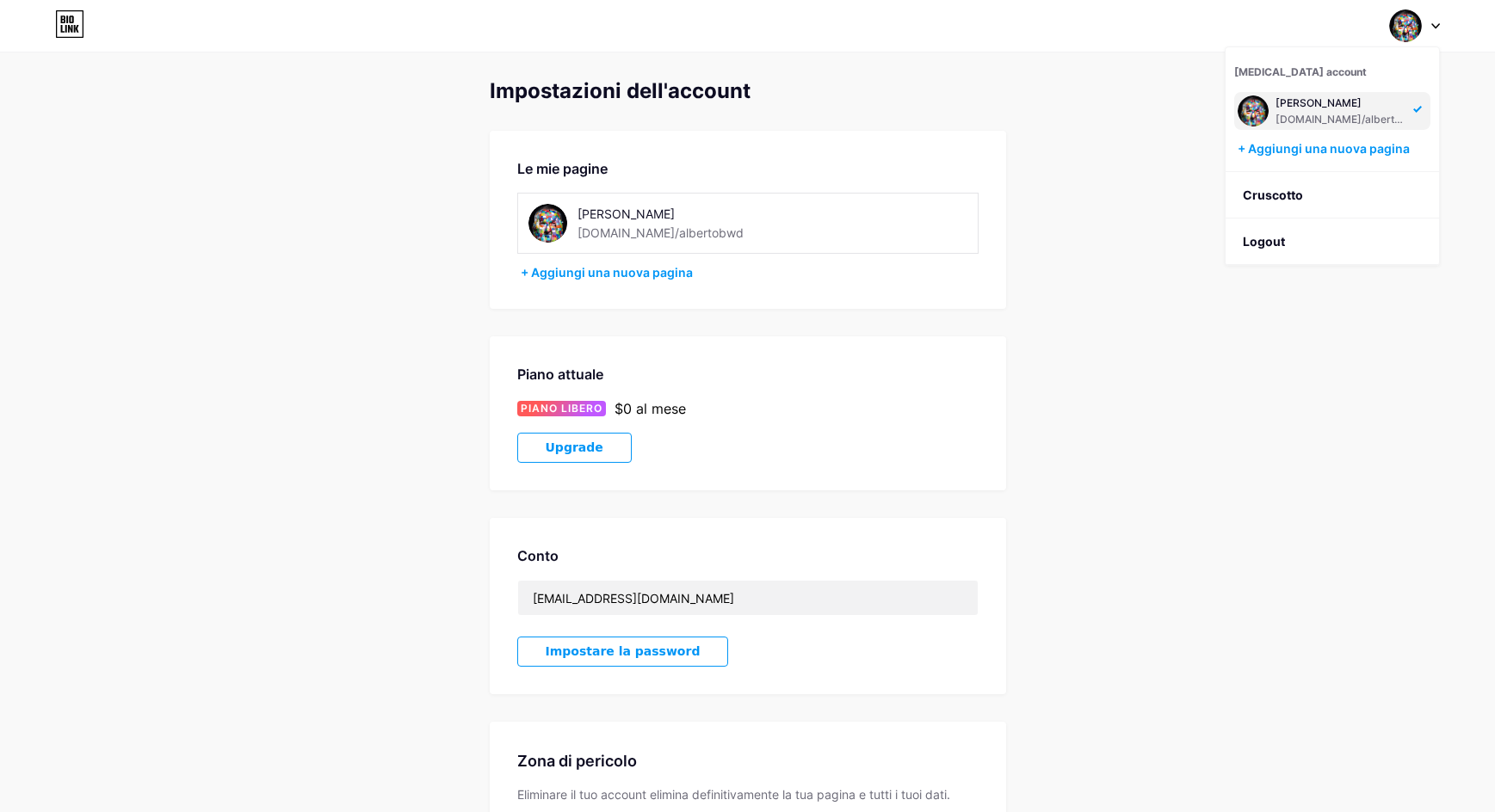
click at [1424, 32] on div at bounding box center [1414, 26] width 50 height 31
click at [69, 32] on icon at bounding box center [69, 24] width 29 height 27
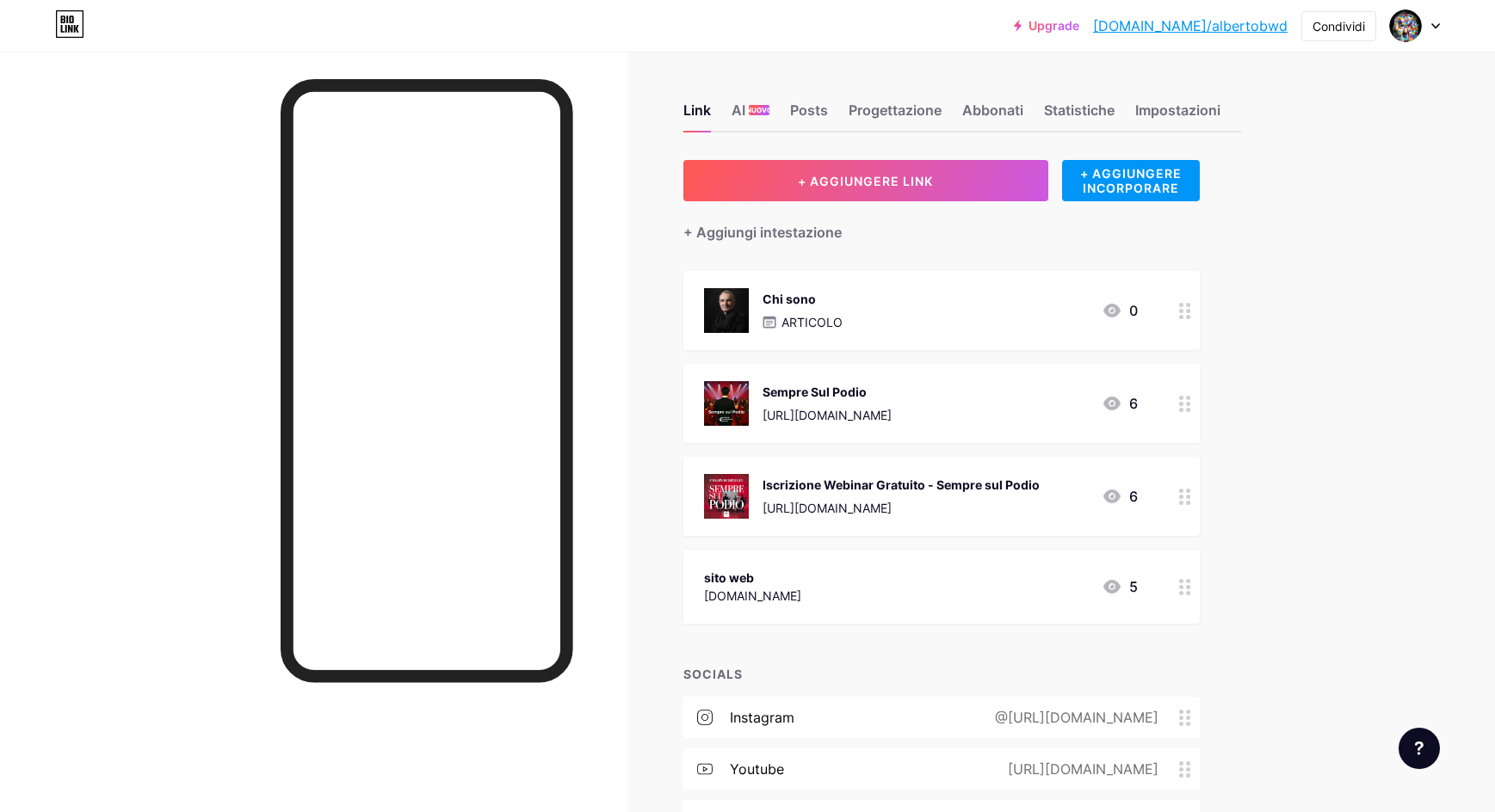
click at [1415, 751] on icon at bounding box center [1419, 749] width 9 height 14
click at [1318, 771] on div "Upgrade bio.link/albert... bio.link/albertobwd Condividi Switch accounts Albert…" at bounding box center [747, 464] width 1495 height 927
click at [1214, 115] on div "Impostazioni" at bounding box center [1177, 115] width 85 height 31
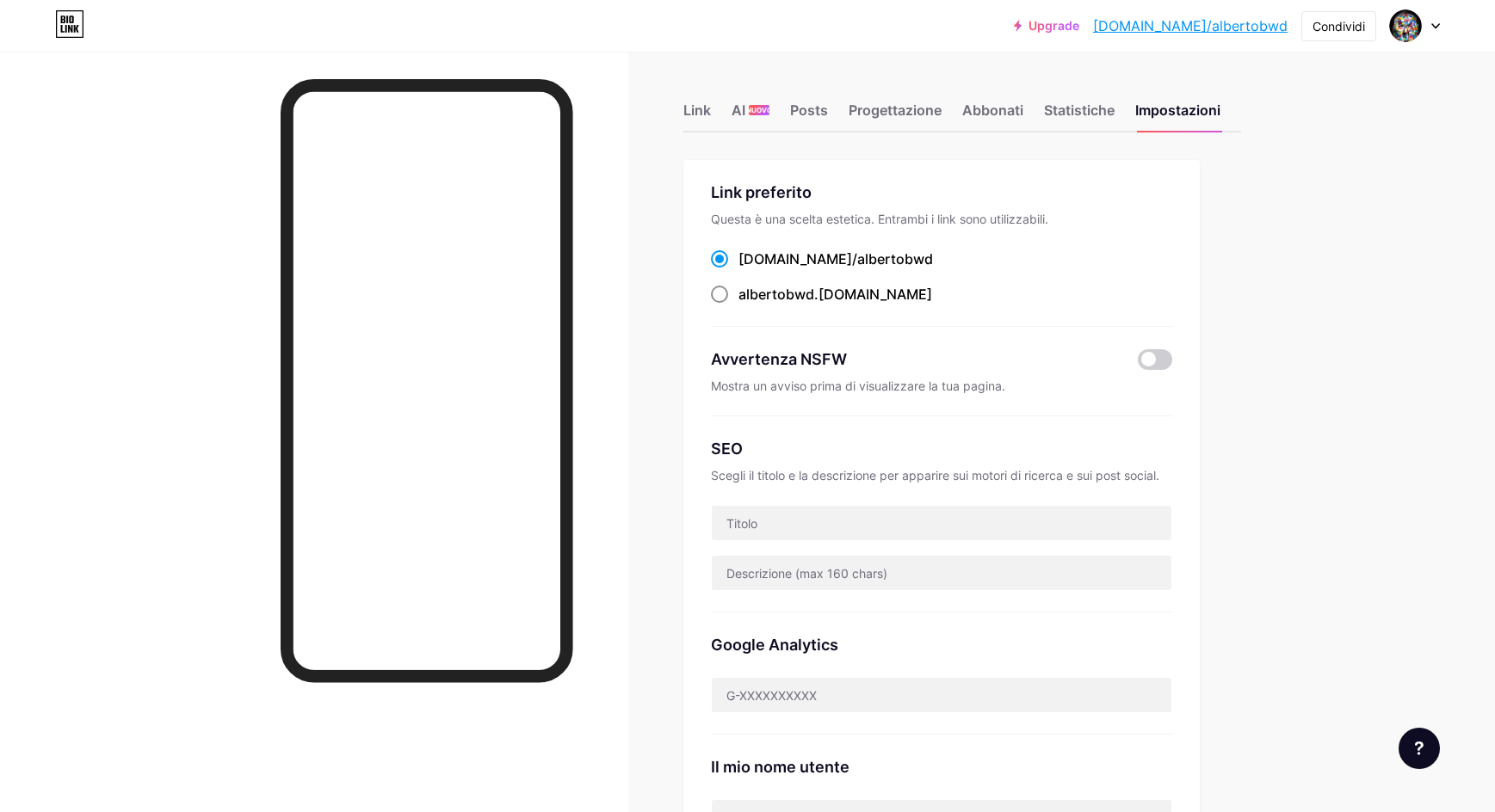
click at [836, 290] on div "albertobwd .bio.link" at bounding box center [835, 294] width 193 height 20
click at [750, 304] on input "albertobwd .bio.link" at bounding box center [743, 309] width 11 height 11
radio input "true"
click at [793, 295] on span "albertobwd" at bounding box center [776, 295] width 76 height 18
click at [750, 304] on input "albertobwd .bio.link" at bounding box center [743, 309] width 11 height 11
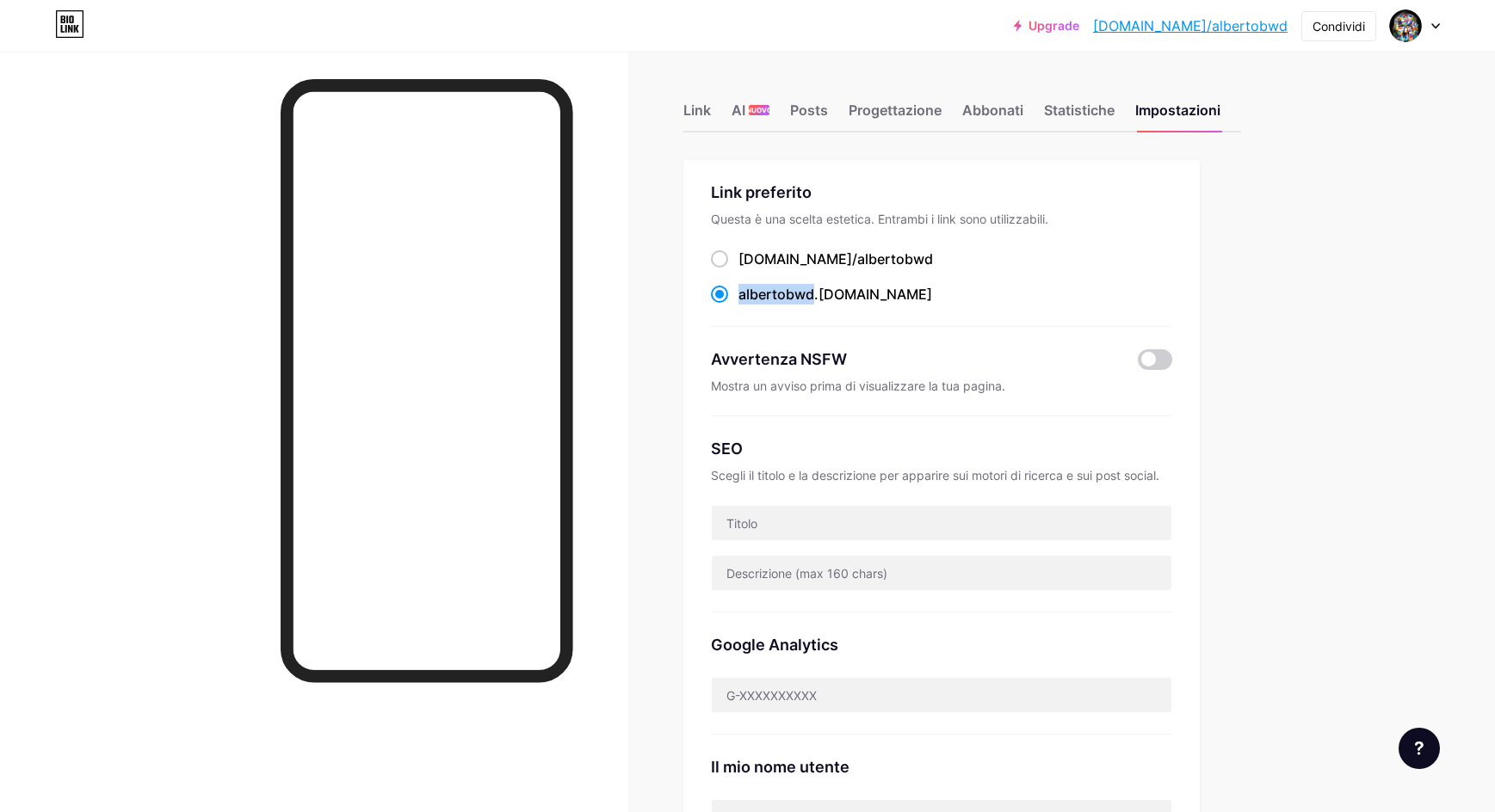
click at [793, 295] on span "albertobwd" at bounding box center [776, 295] width 76 height 18
click at [750, 304] on input "albertobwd .bio.link" at bounding box center [743, 309] width 11 height 11
drag, startPoint x: 885, startPoint y: 291, endPoint x: 741, endPoint y: 293, distance: 144.0
click at [741, 293] on div "albertobwd .bio.link" at bounding box center [941, 295] width 461 height 21
copy div "albertobwd .bio.link"
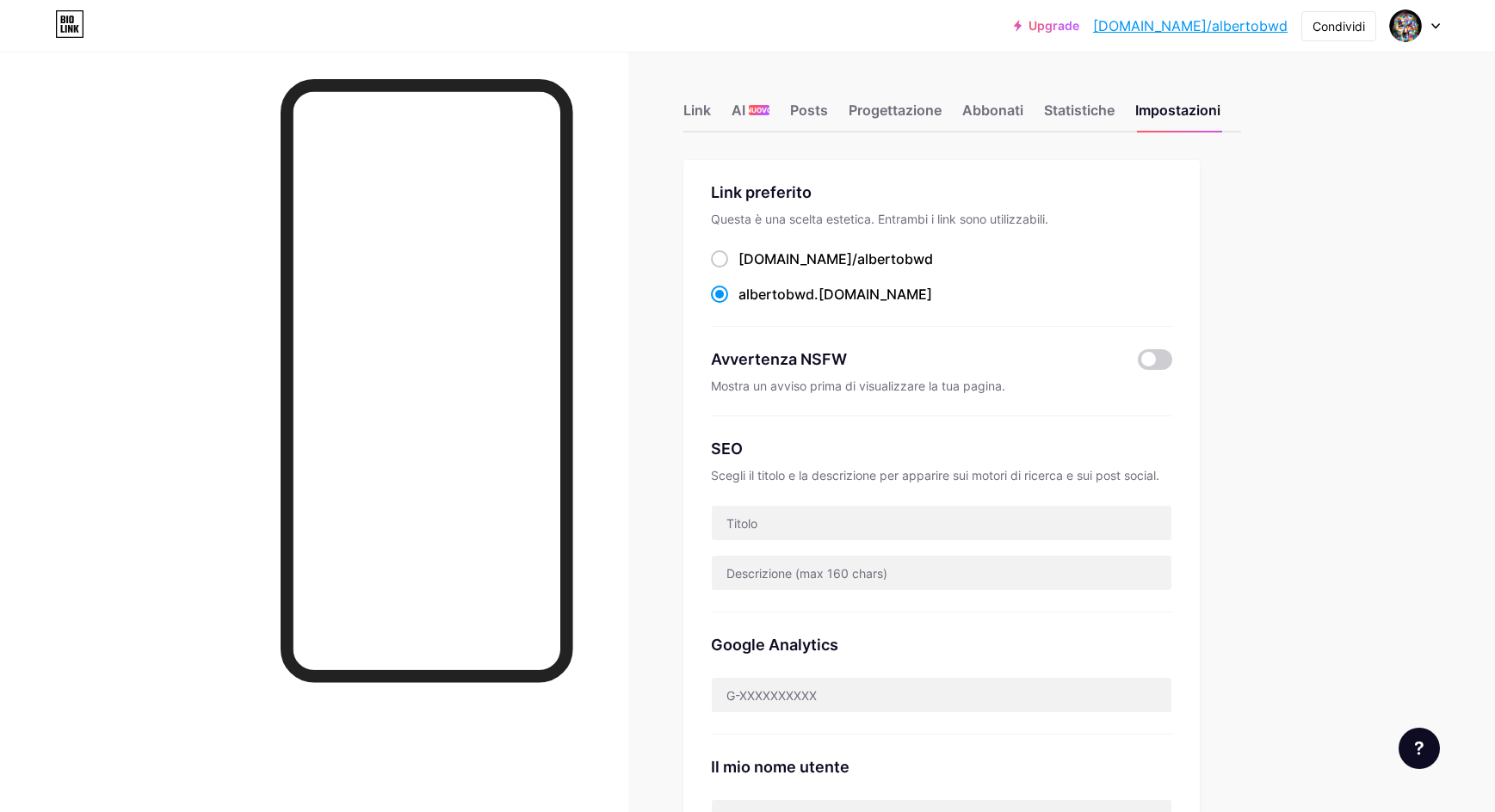
click at [727, 249] on div "bio.link/ albertobwd" at bounding box center [941, 260] width 461 height 21
click at [727, 262] on span at bounding box center [720, 259] width 18 height 18
click at [738, 269] on input "bio.link/ albertobwd" at bounding box center [743, 274] width 11 height 11
radio input "true"
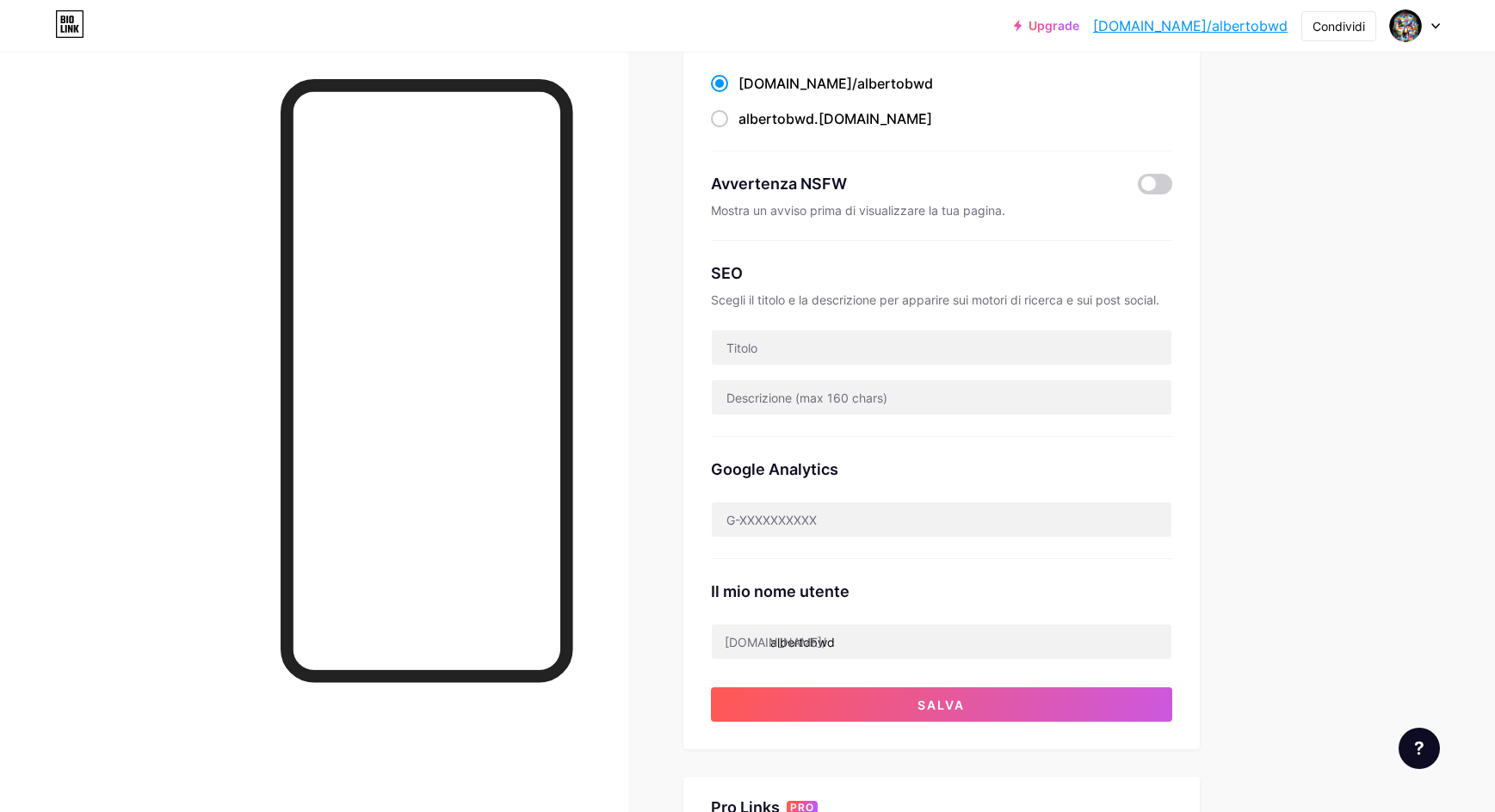
scroll to position [351, 0]
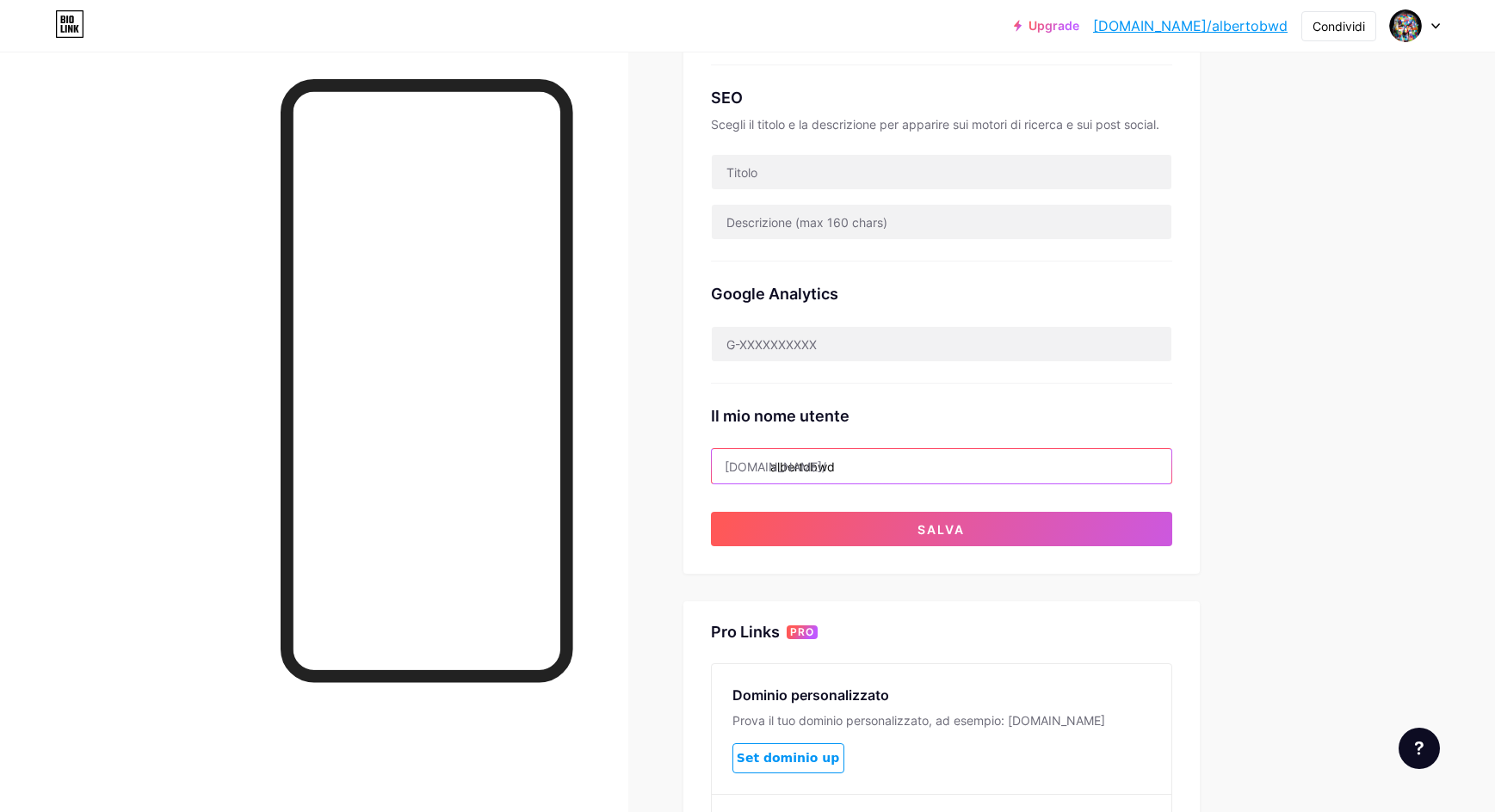
click at [967, 476] on input "albertobwd" at bounding box center [941, 466] width 460 height 34
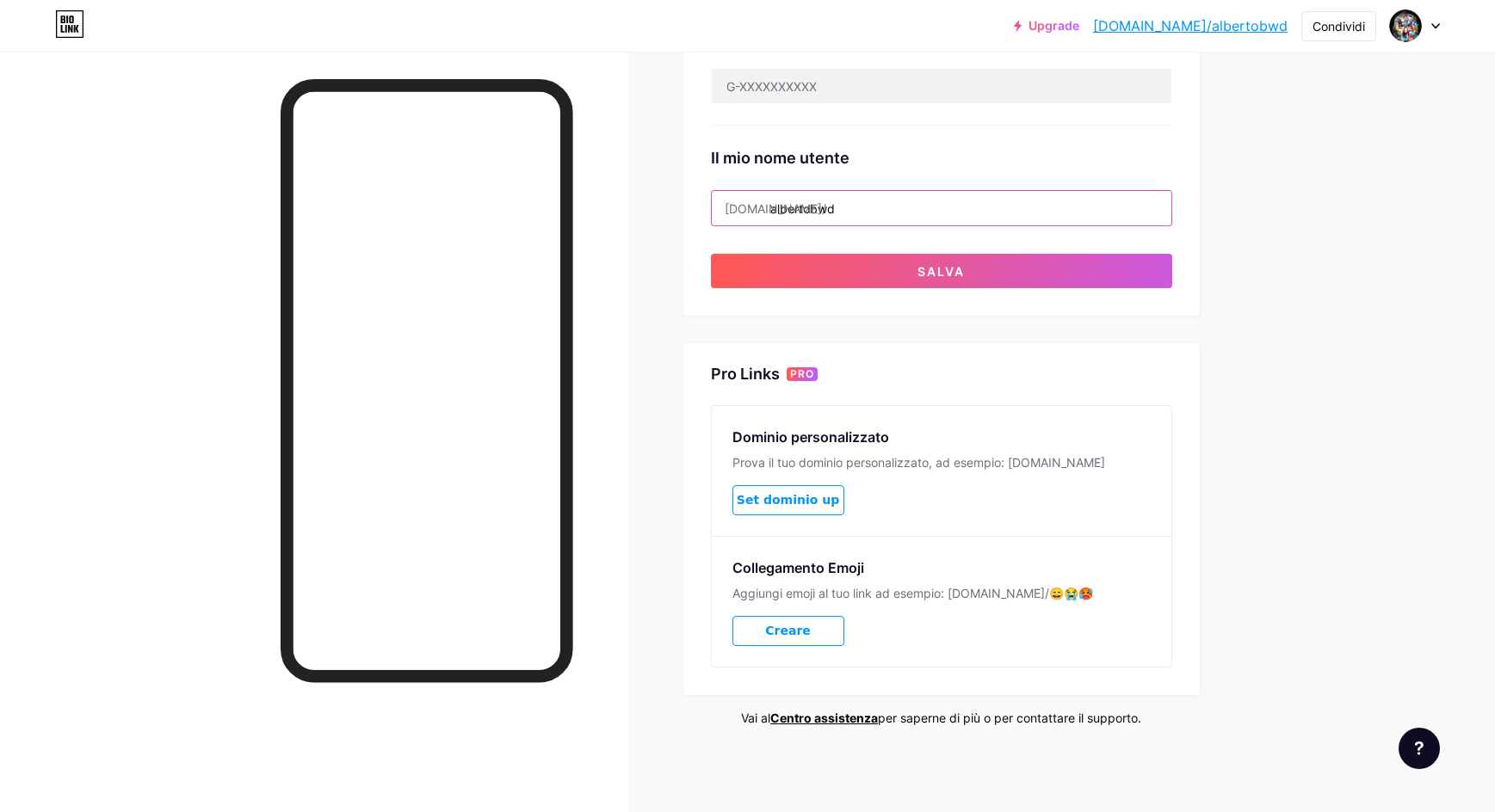
scroll to position [345, 0]
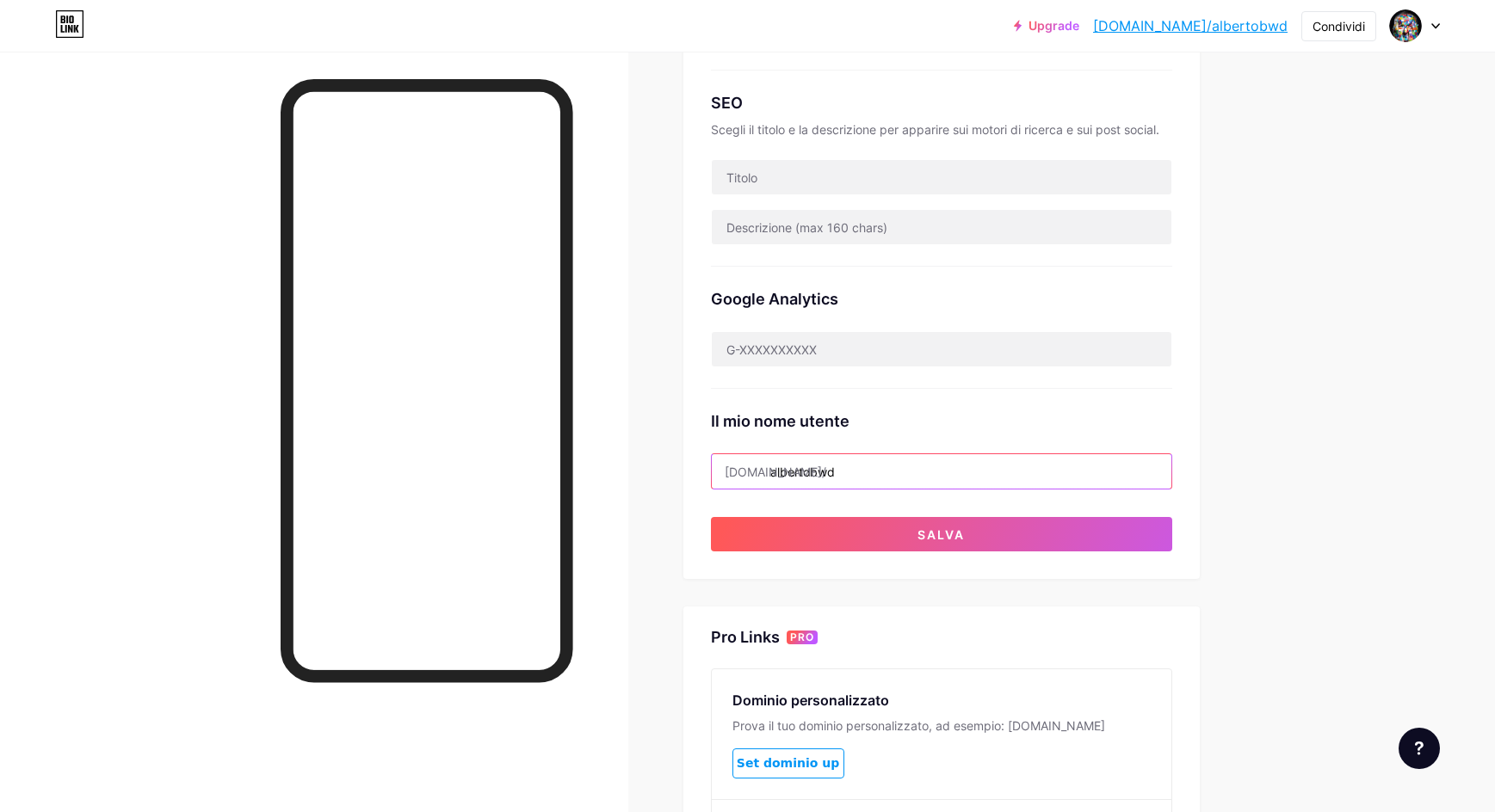
click at [823, 471] on input "albertobwd" at bounding box center [941, 470] width 460 height 34
click at [892, 463] on input "albertobwd" at bounding box center [941, 470] width 460 height 34
drag, startPoint x: 926, startPoint y: 474, endPoint x: 584, endPoint y: 474, distance: 342.0
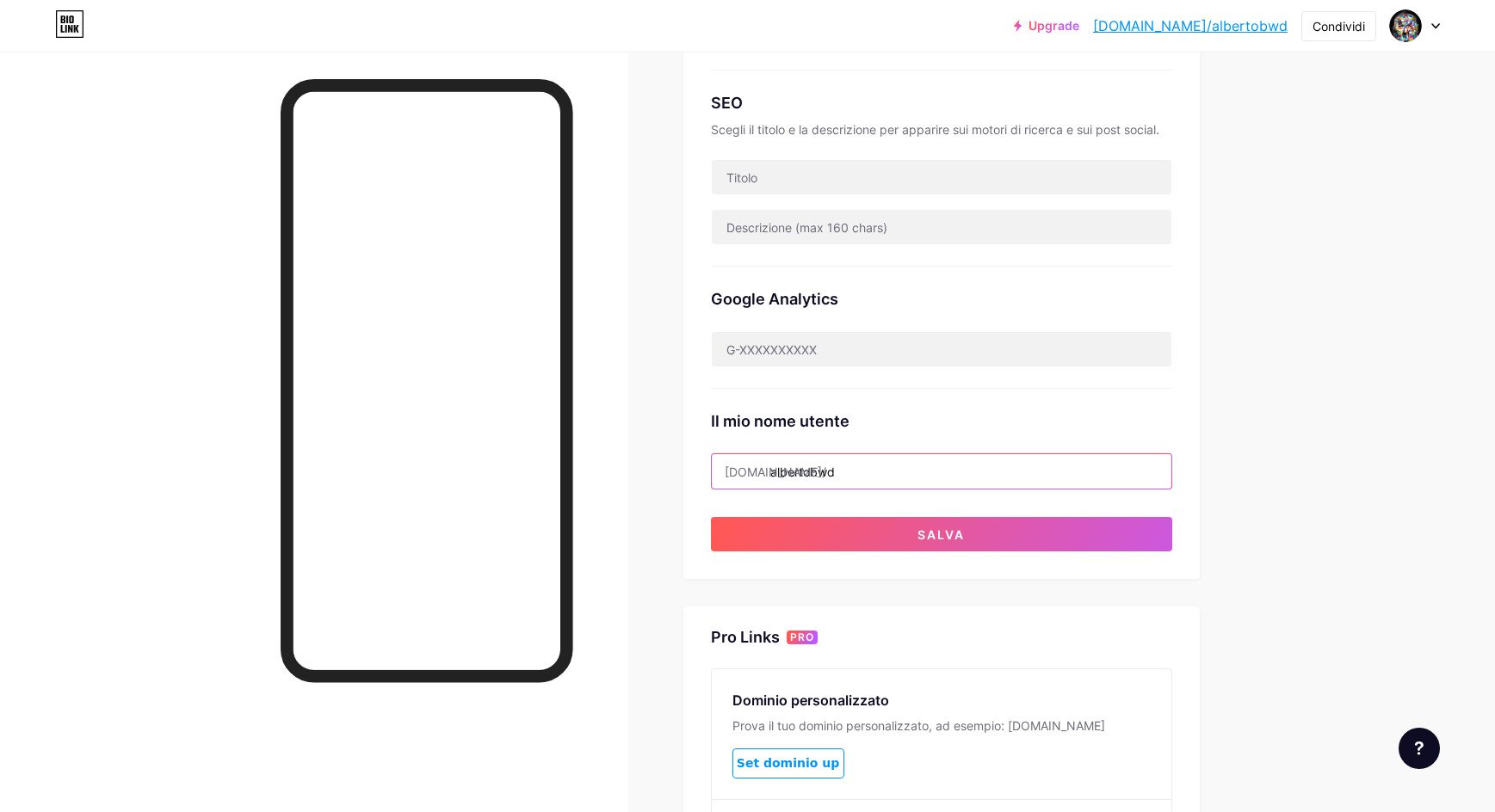
click at [712, 474] on input "albertobwd" at bounding box center [941, 470] width 460 height 34
click at [867, 464] on input "albertobwd" at bounding box center [941, 470] width 460 height 34
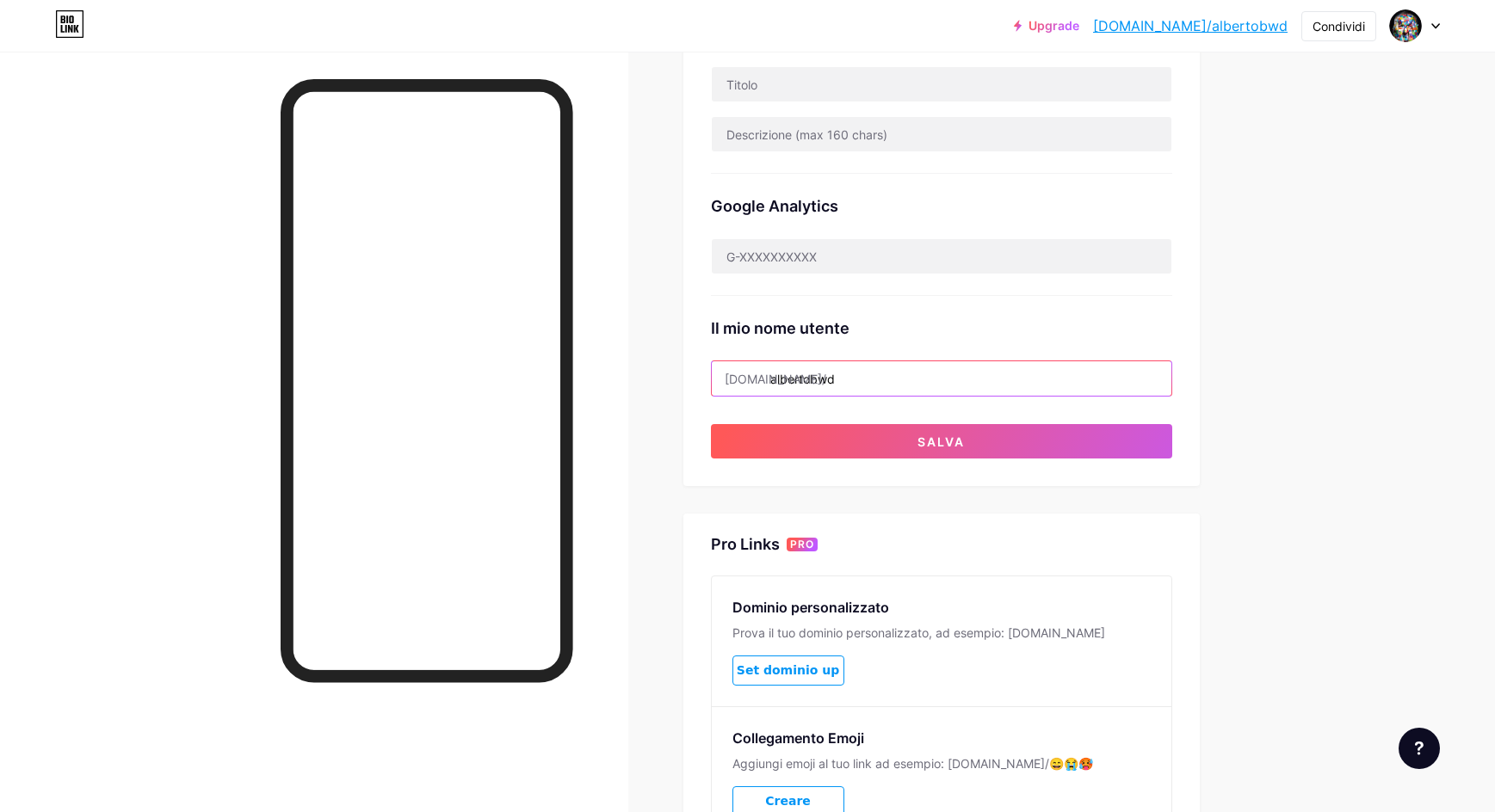
scroll to position [609, 0]
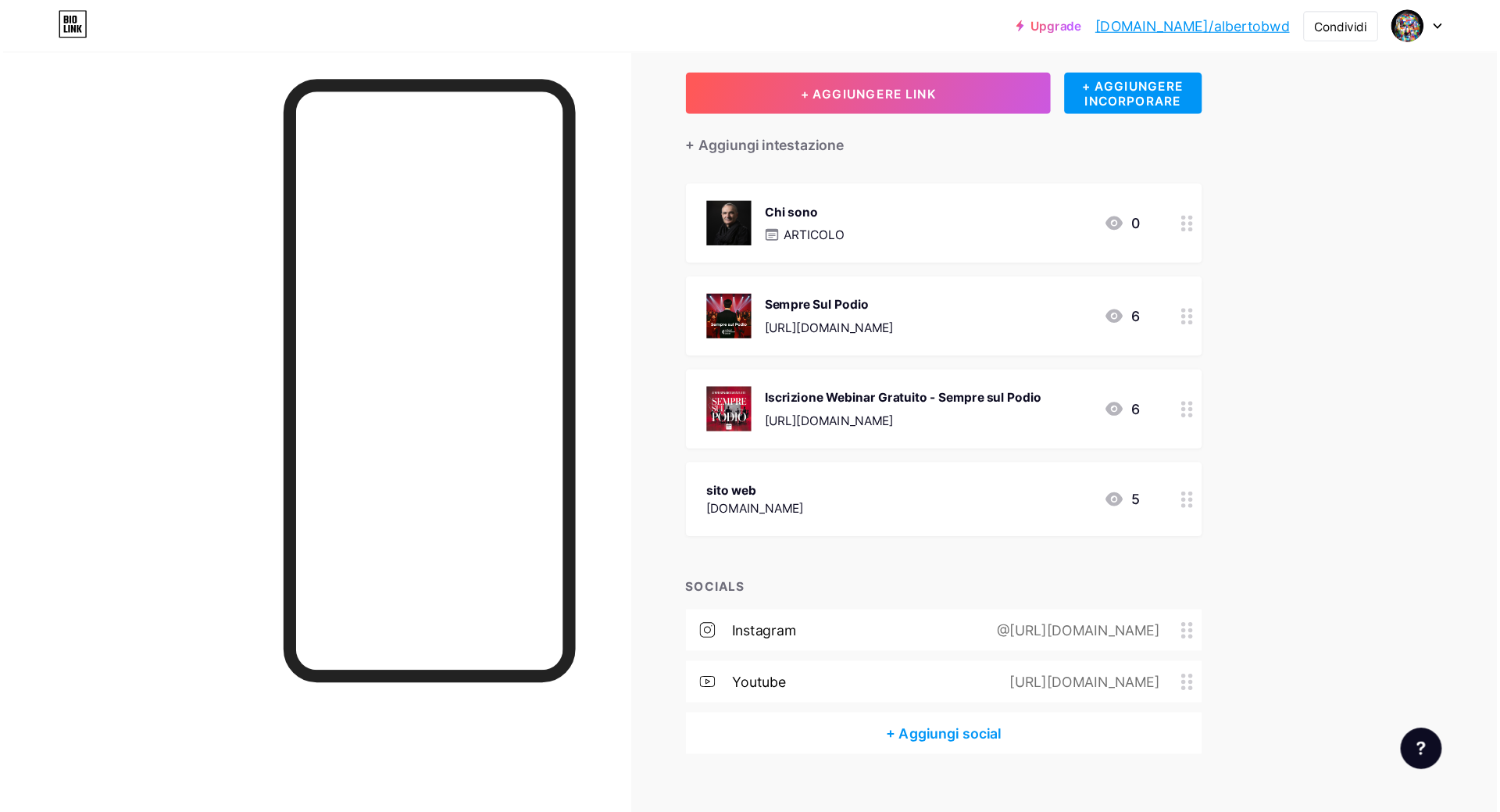
scroll to position [29, 0]
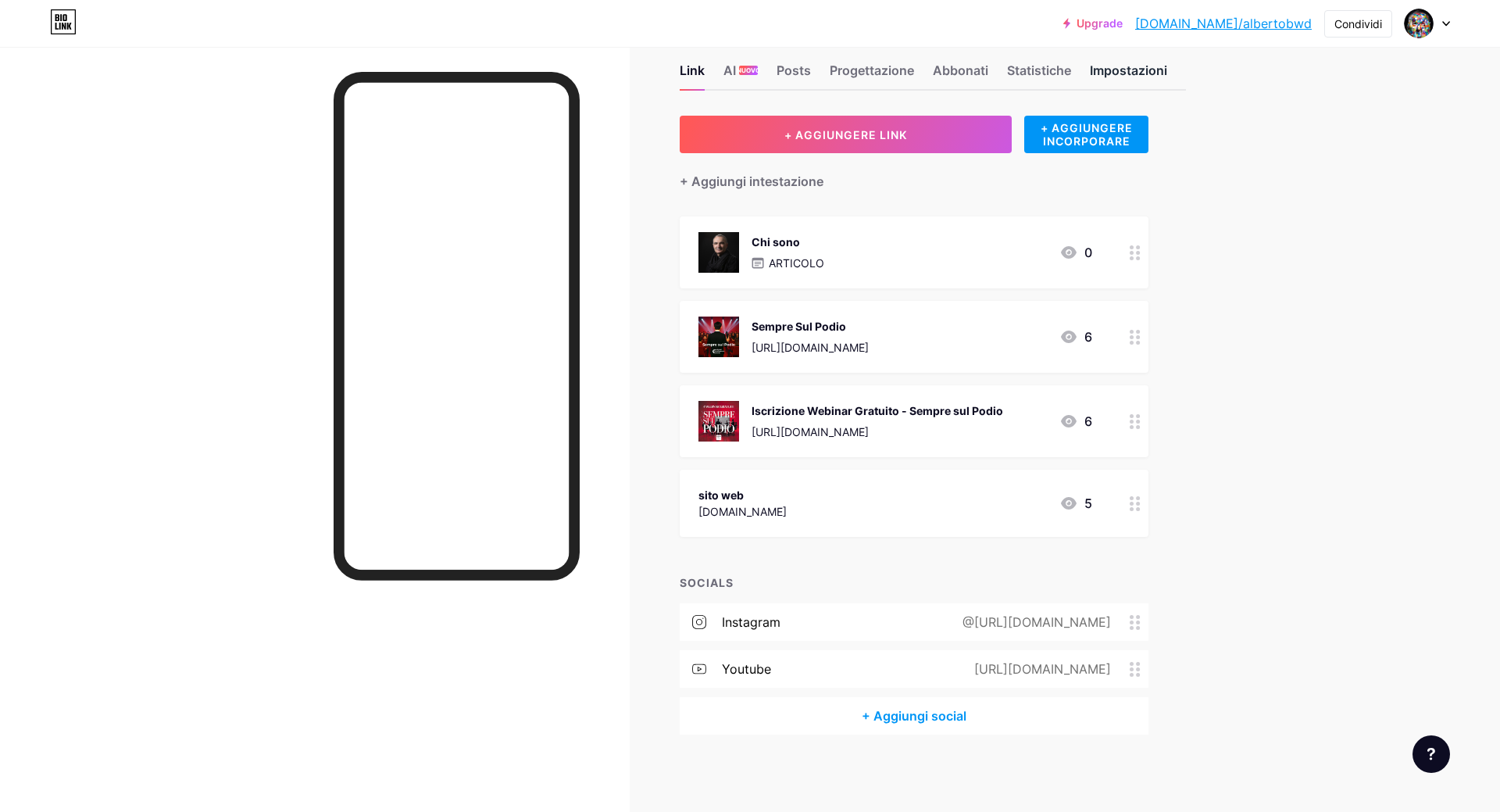
click at [1133, 65] on div "Impostazioni" at bounding box center [1128, 75] width 77 height 28
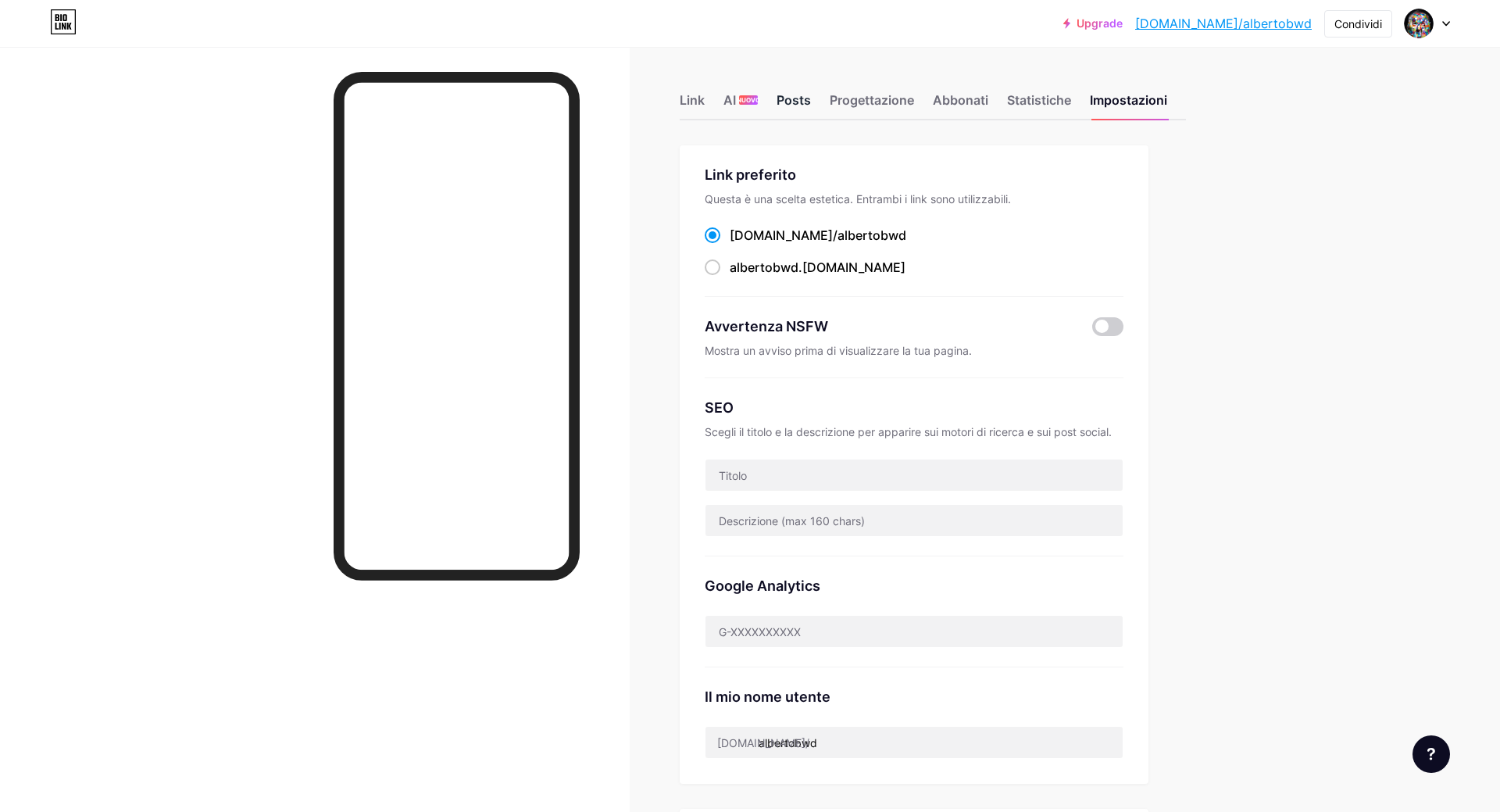
click at [796, 98] on div "Posts" at bounding box center [793, 105] width 35 height 28
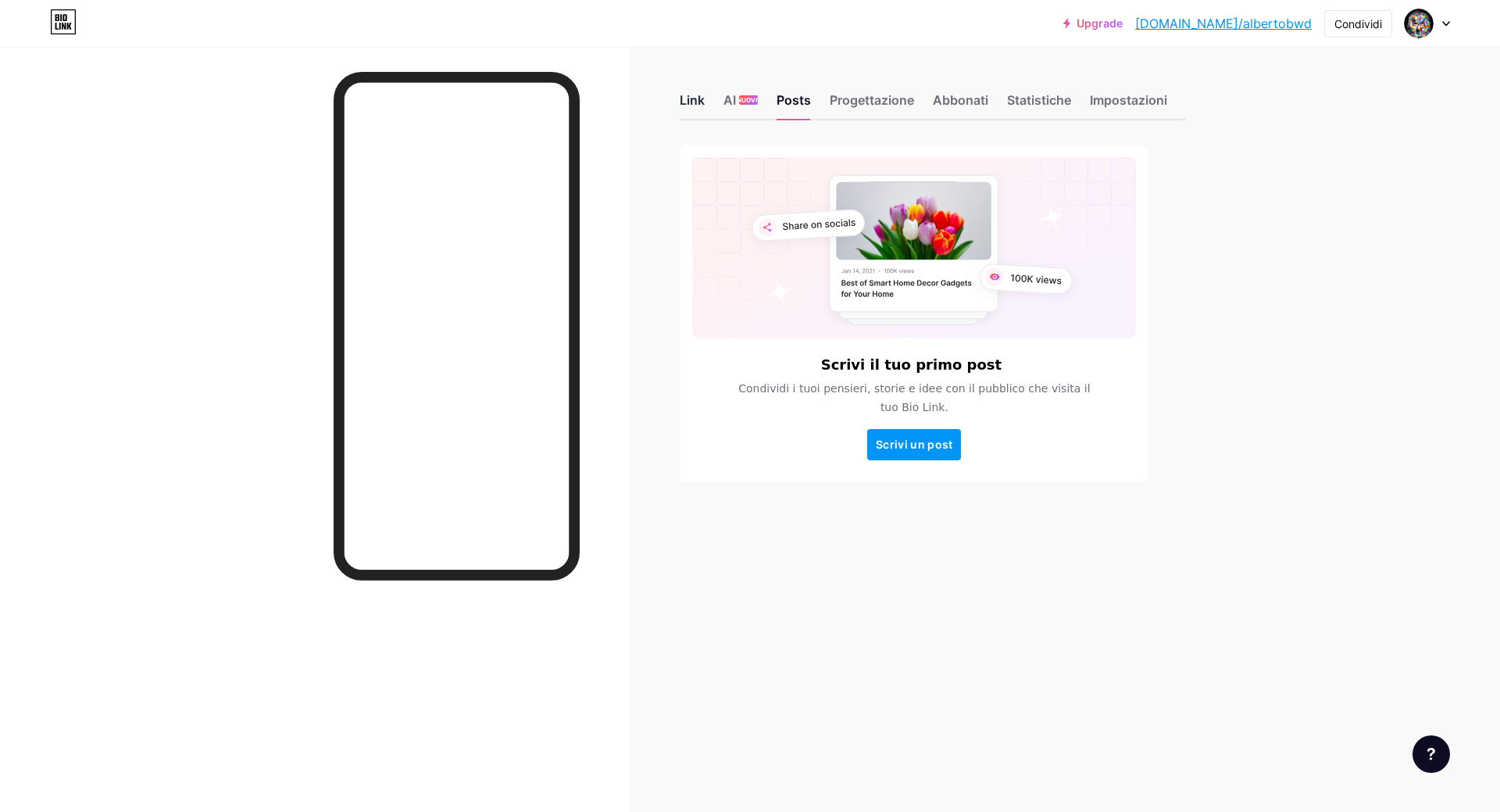
click at [691, 102] on div "Link" at bounding box center [692, 105] width 25 height 28
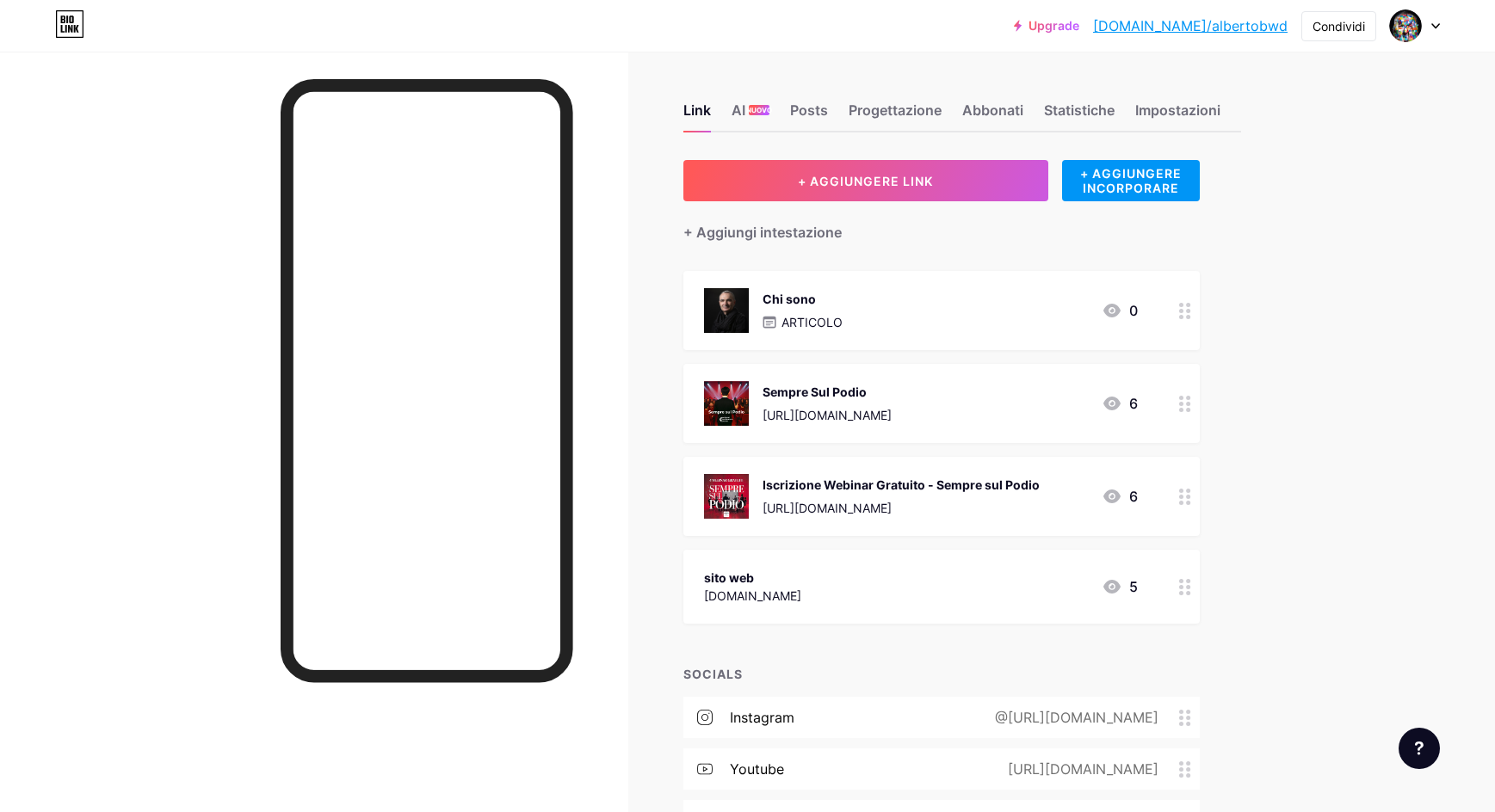
click at [1388, 286] on div "Upgrade [DOMAIN_NAME]/[PERSON_NAME]... [DOMAIN_NAME]/albertobwd Condividi Switc…" at bounding box center [747, 464] width 1495 height 927
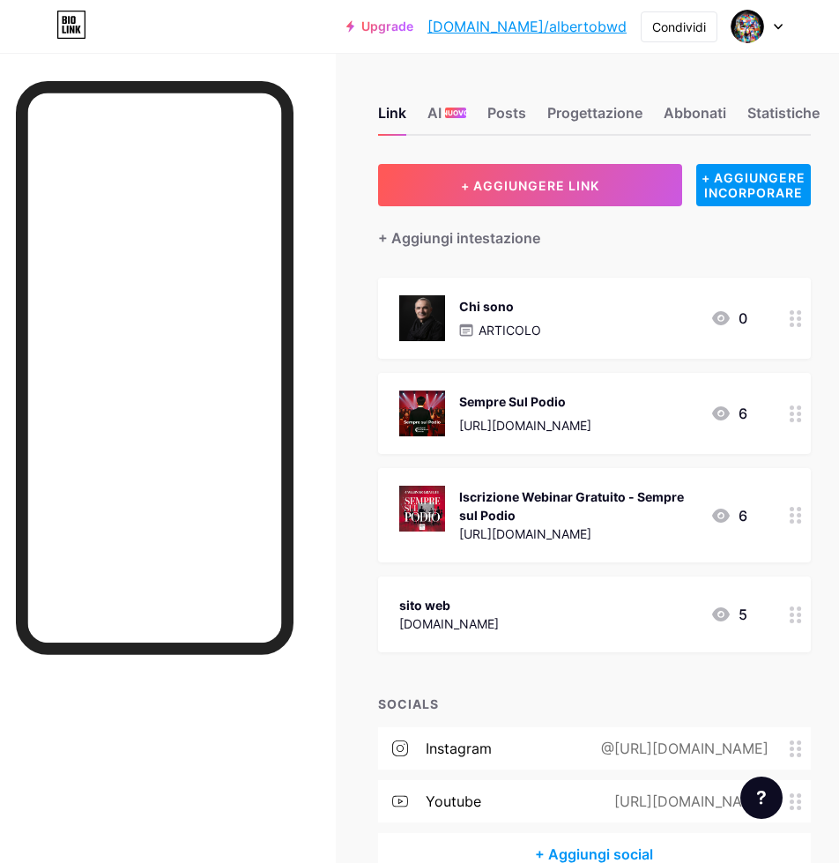
click at [772, 29] on div at bounding box center [756, 27] width 51 height 32
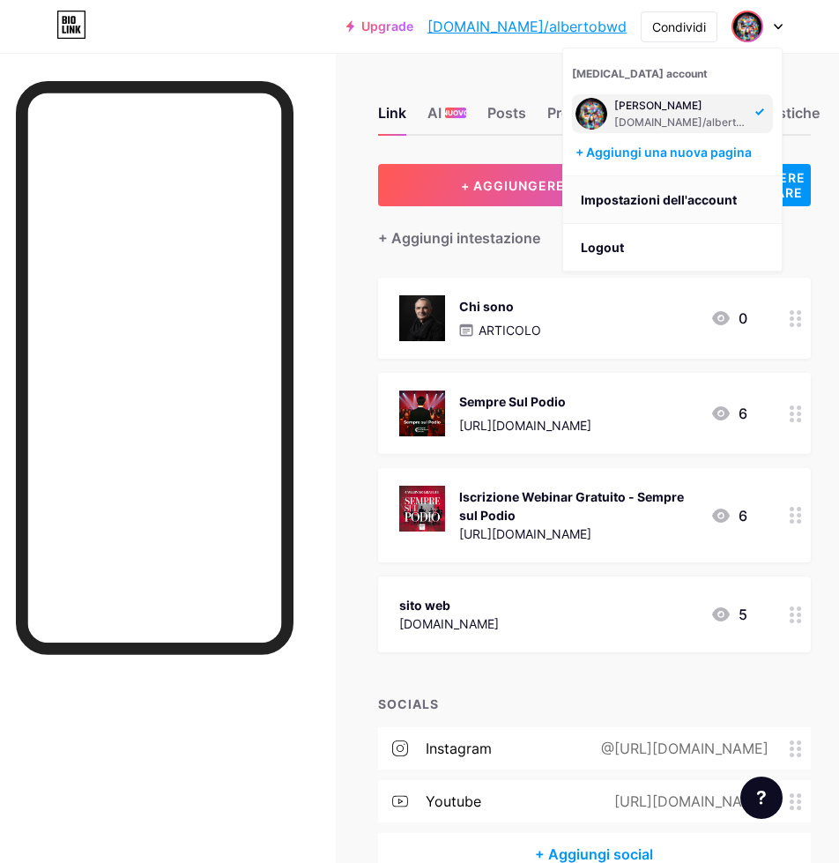
click at [656, 211] on link "Impostazioni dell'account" at bounding box center [672, 200] width 219 height 48
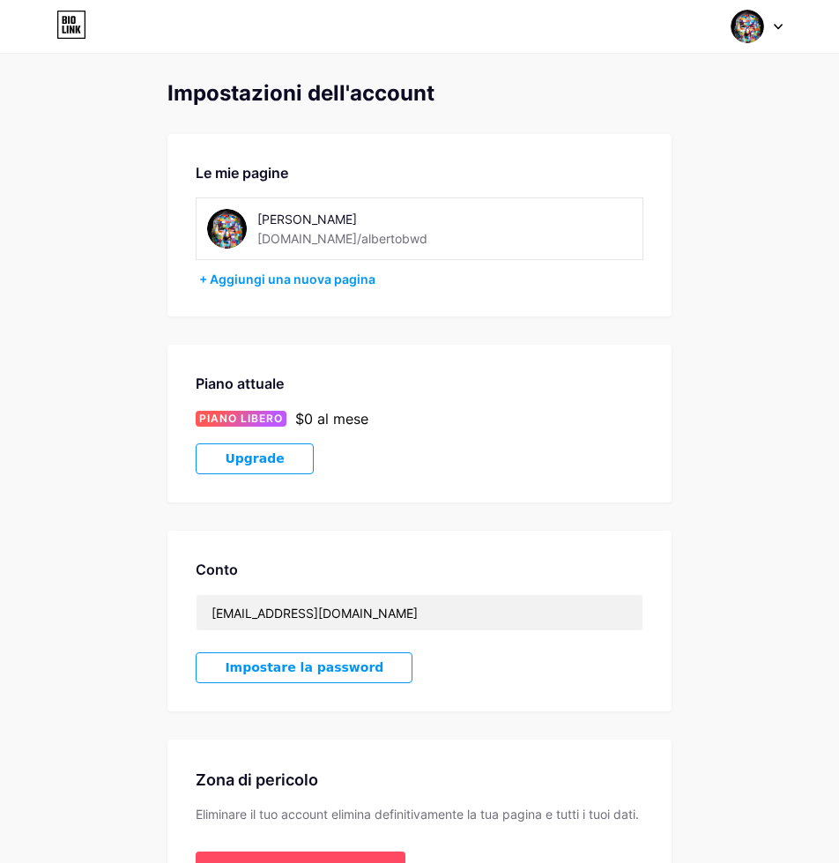
click at [770, 26] on div at bounding box center [756, 27] width 51 height 32
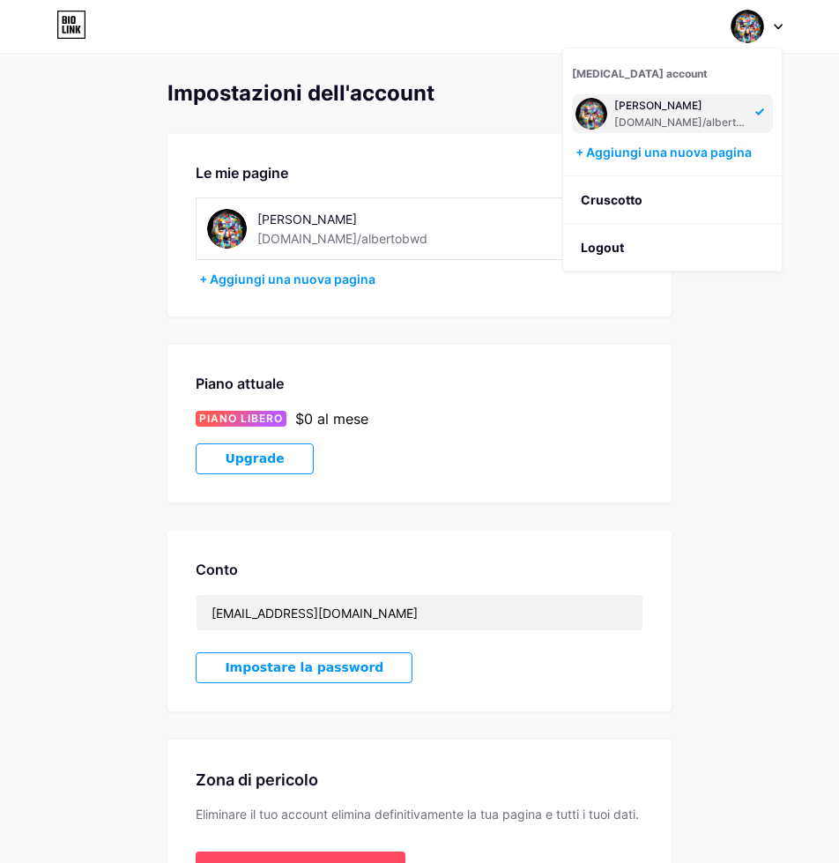
click at [770, 26] on div at bounding box center [756, 27] width 51 height 32
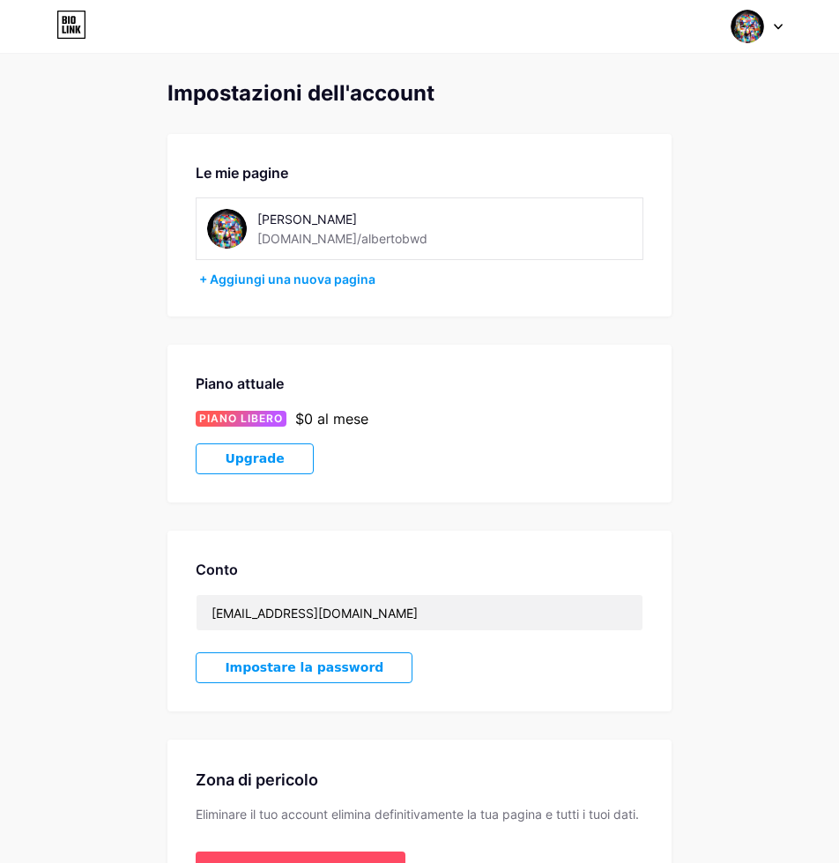
click at [757, 25] on img at bounding box center [746, 26] width 33 height 33
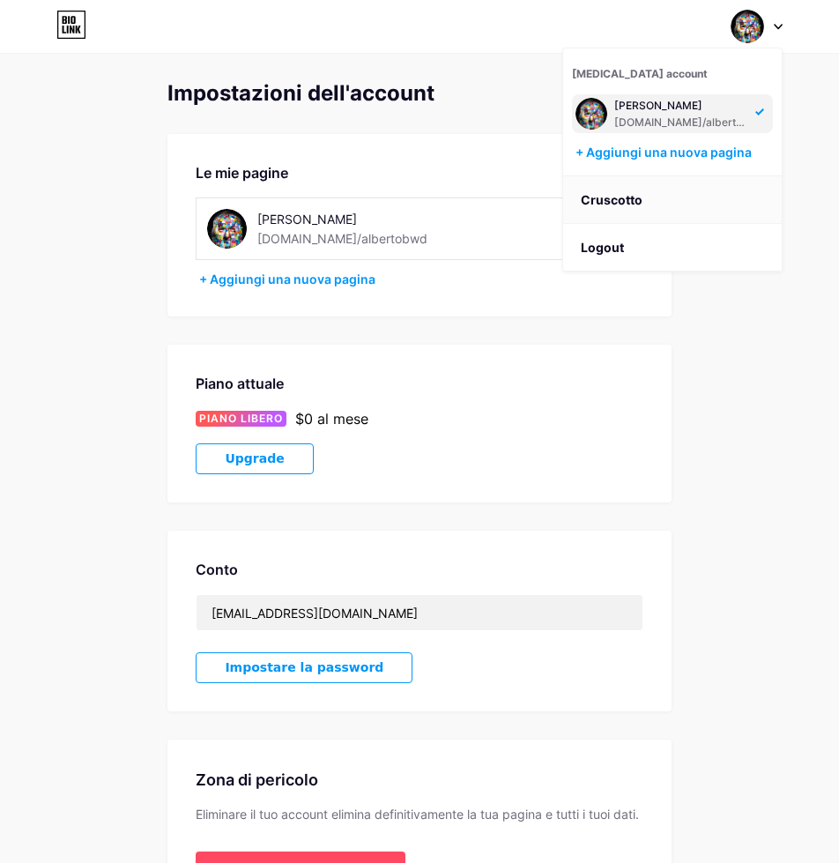
click at [649, 209] on link "Cruscotto" at bounding box center [672, 200] width 219 height 48
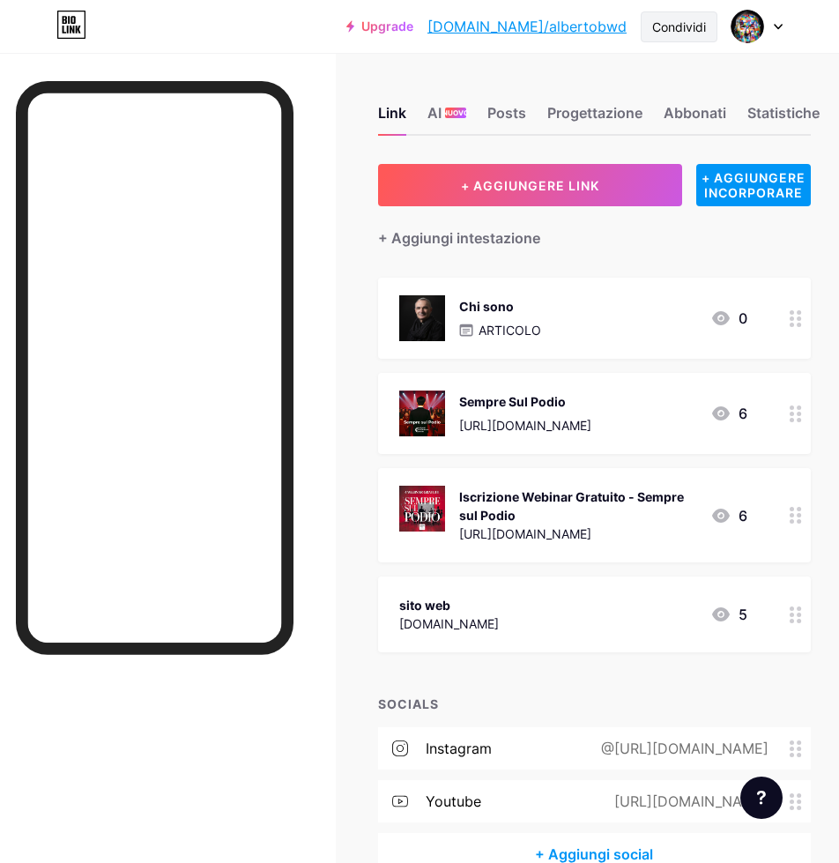
click at [688, 26] on div "Condividi" at bounding box center [679, 27] width 54 height 19
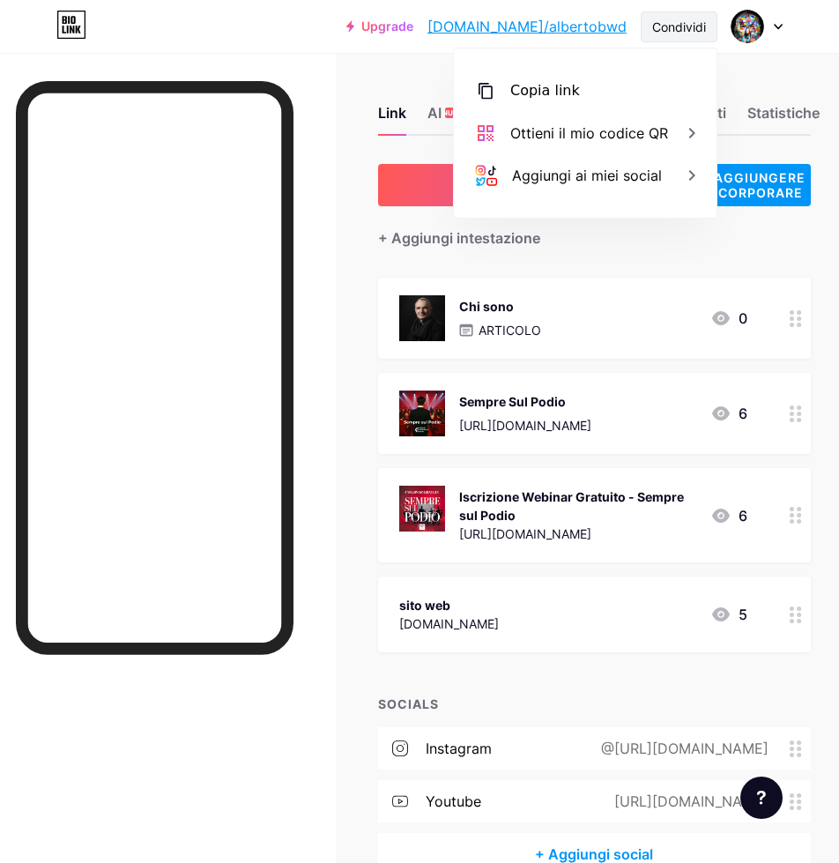
click at [686, 33] on div "Condividi" at bounding box center [679, 27] width 54 height 19
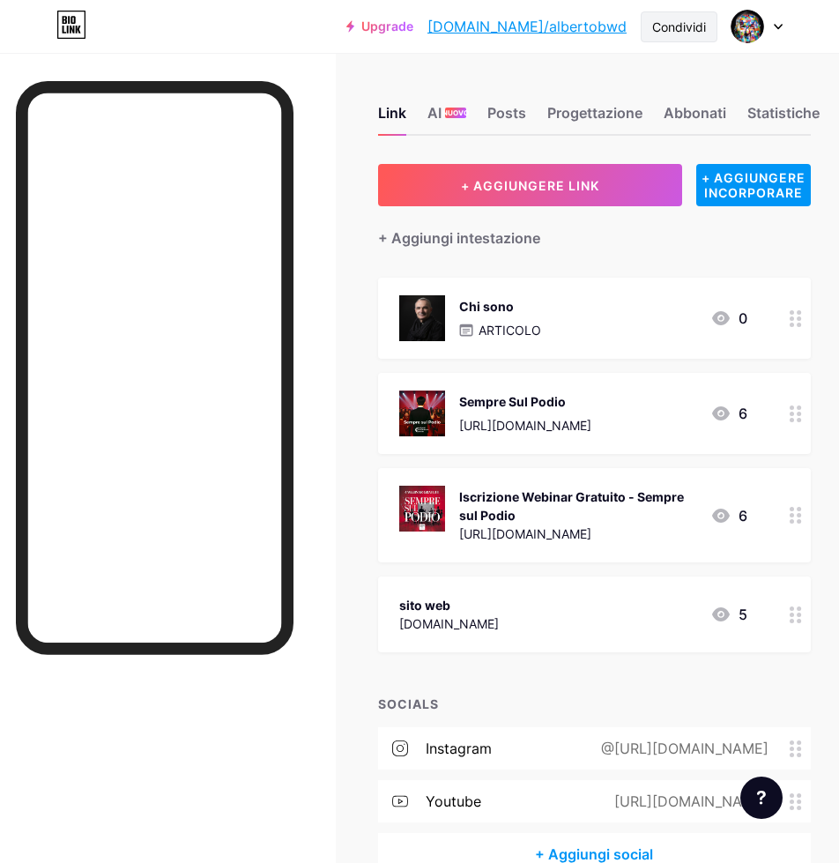
click at [686, 35] on div "Condividi" at bounding box center [679, 27] width 54 height 19
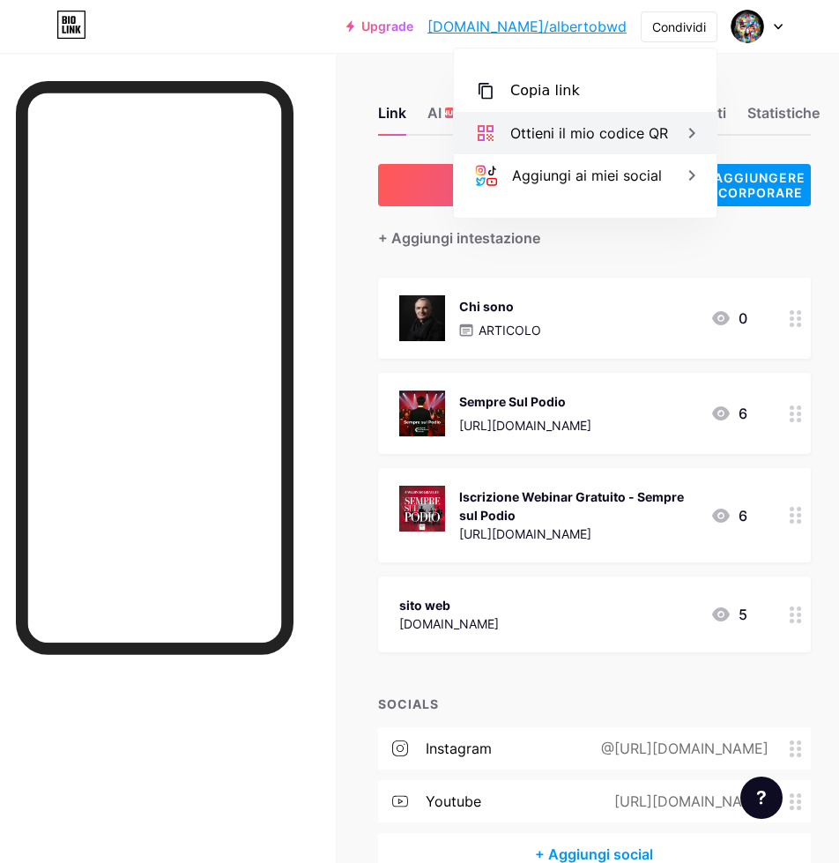
click at [697, 134] on icon at bounding box center [691, 132] width 21 height 21
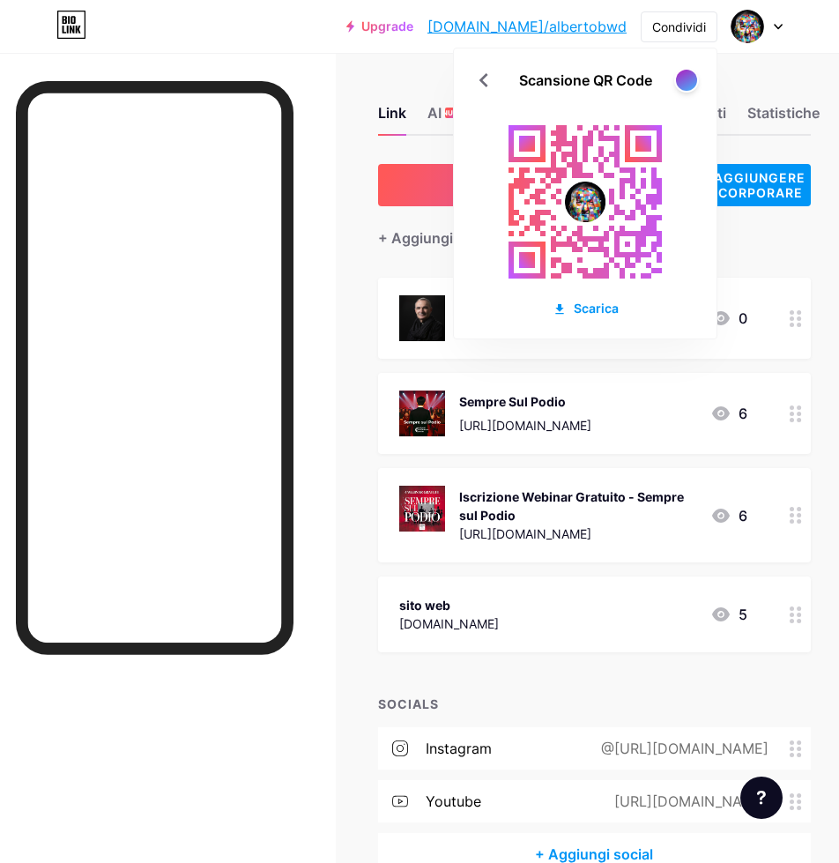
click at [307, 70] on div at bounding box center [168, 484] width 336 height 863
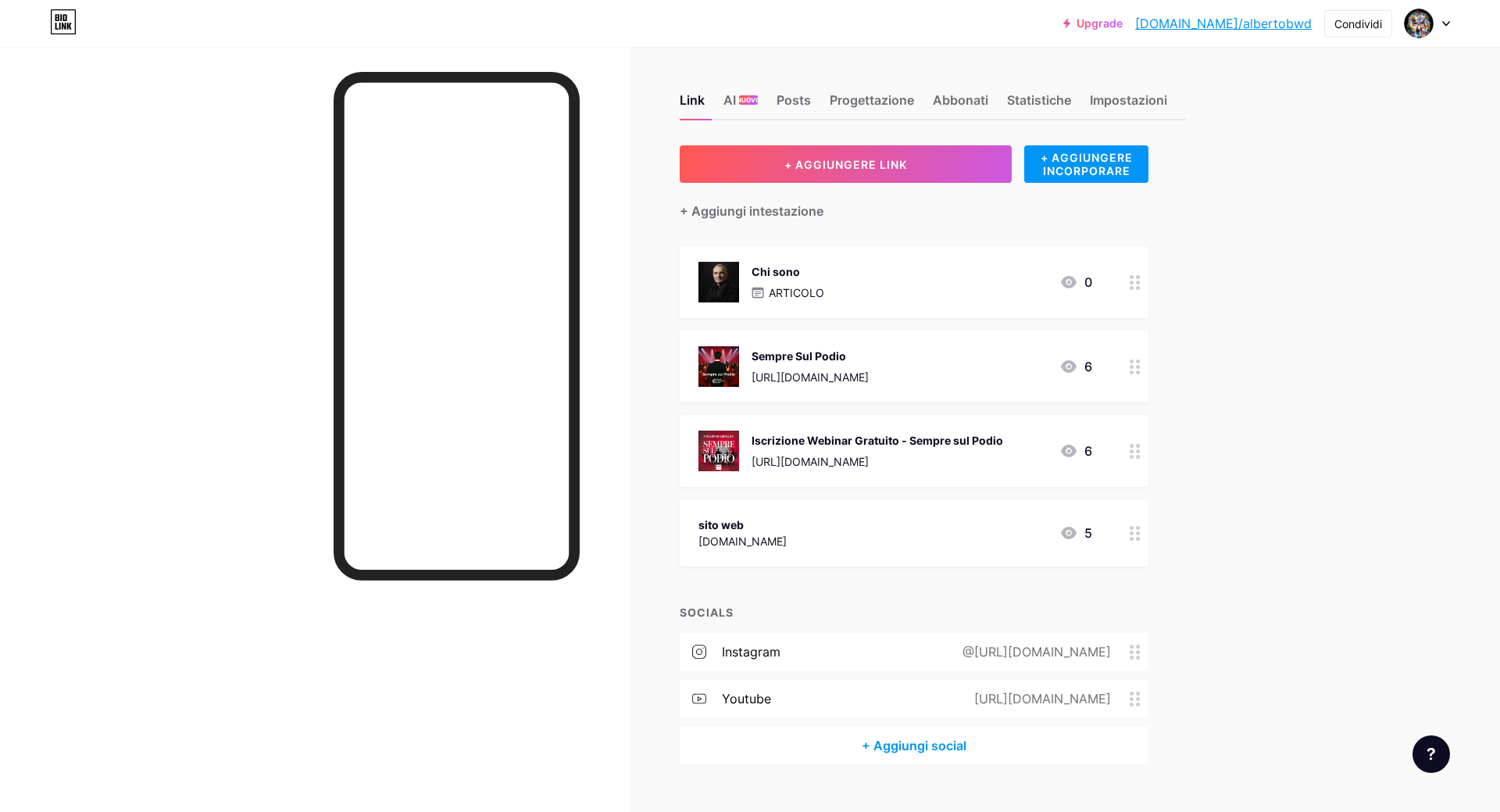
click at [1438, 746] on div at bounding box center [1431, 753] width 37 height 37
click at [1364, 700] on link at bounding box center [1352, 690] width 195 height 35
click at [742, 103] on span "NUOVO" at bounding box center [748, 100] width 23 height 10
